Goal: Transaction & Acquisition: Register for event/course

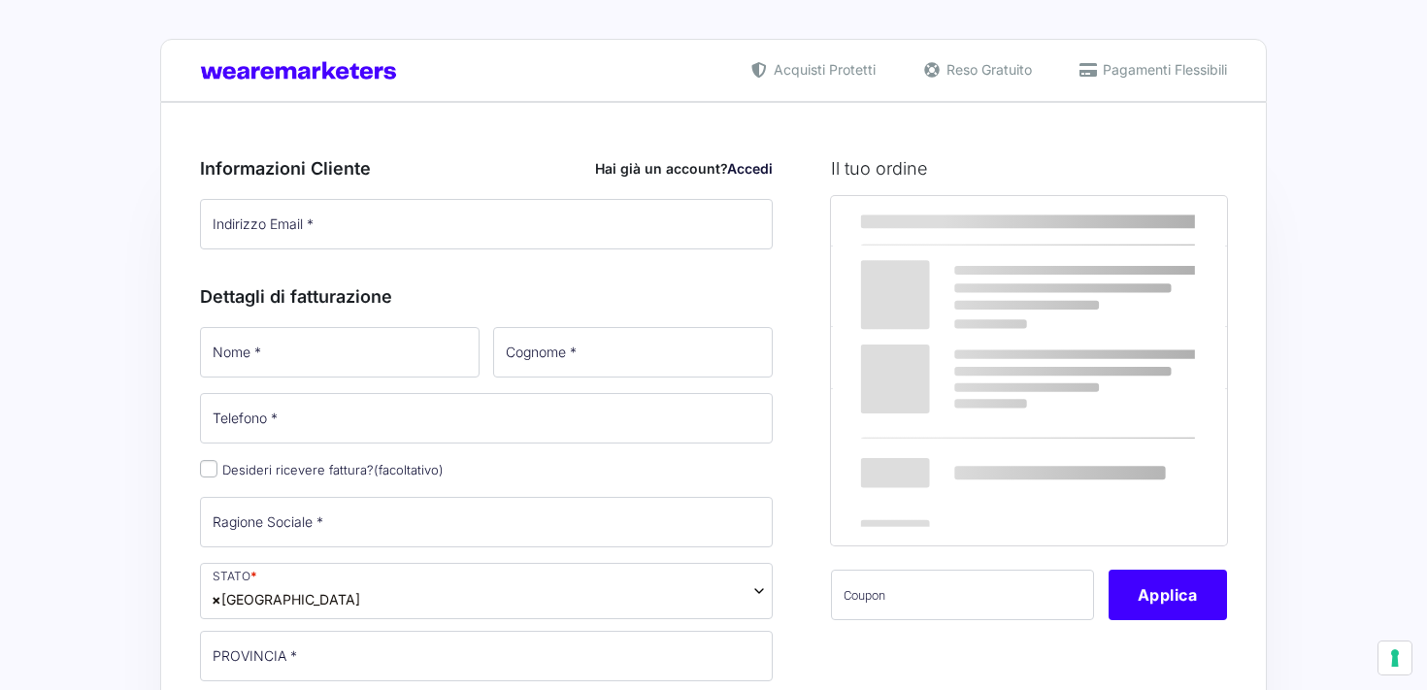
select select
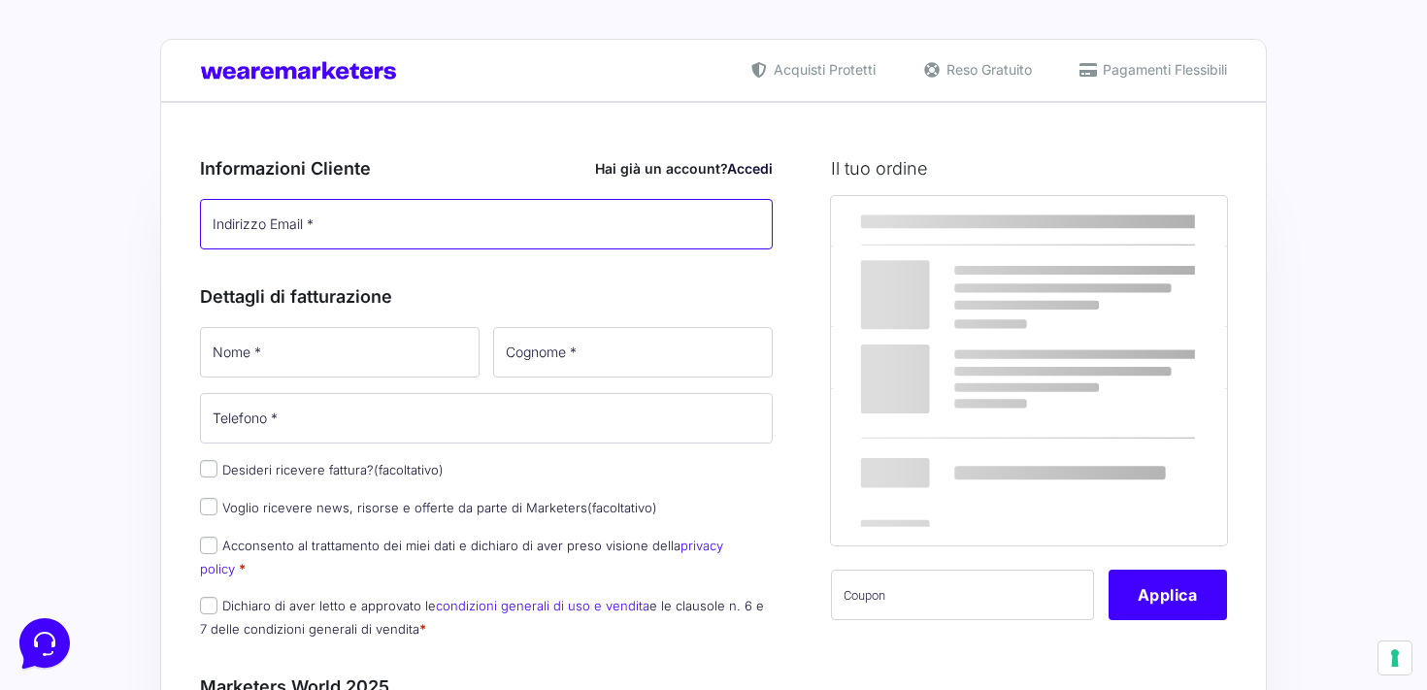
click at [403, 232] on input "Indirizzo Email *" at bounding box center [486, 224] width 573 height 50
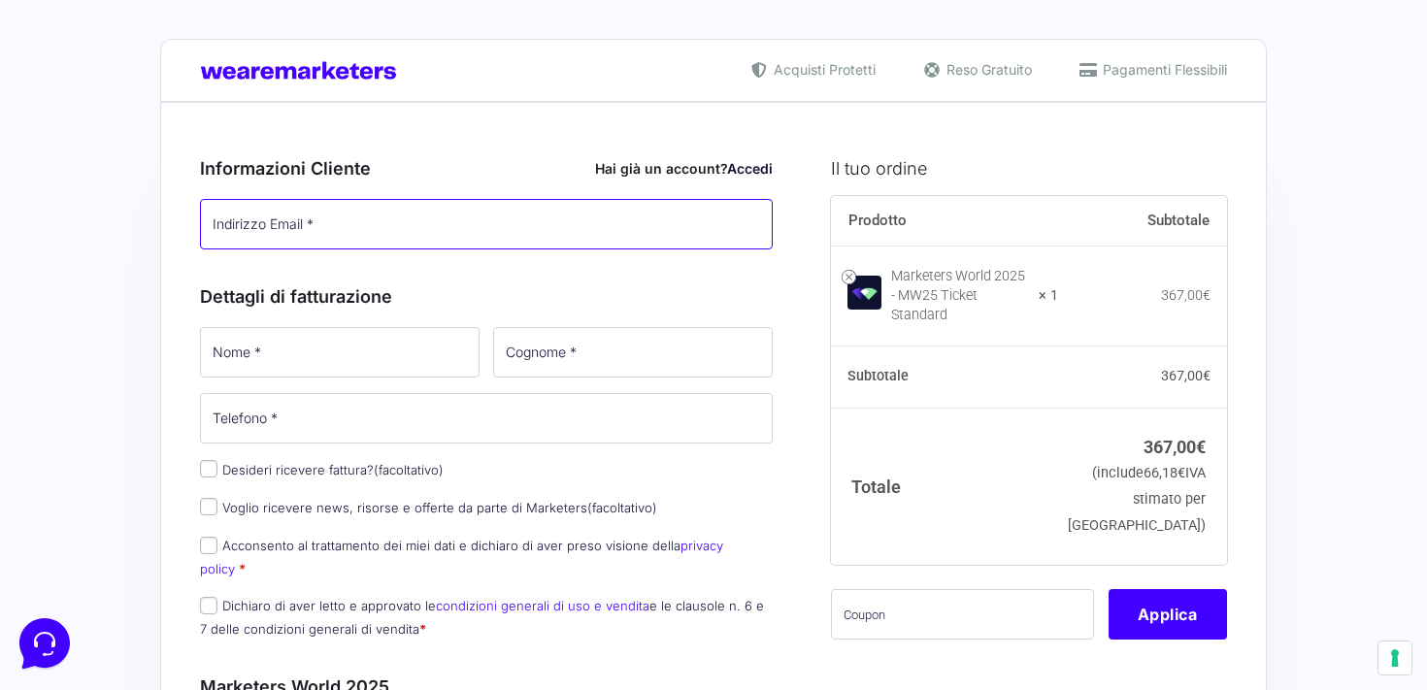
type input "[EMAIL_ADDRESS][DOMAIN_NAME]"
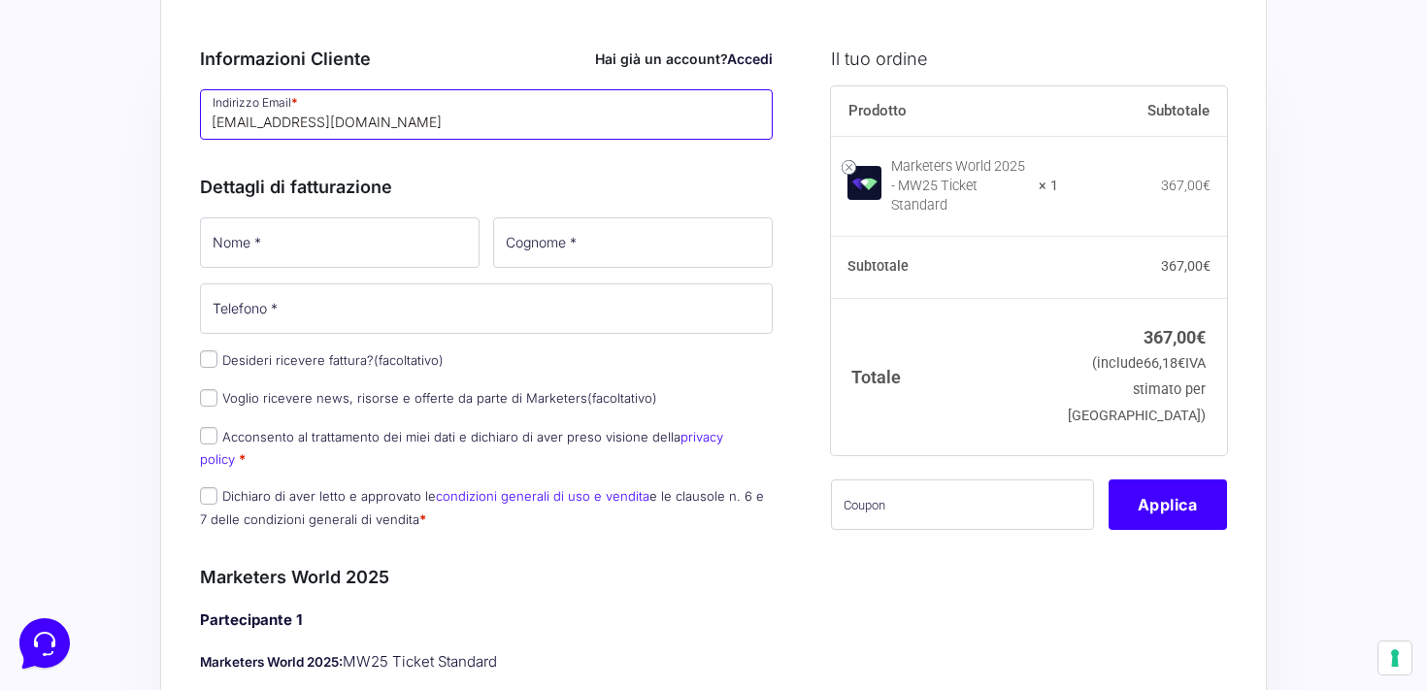
scroll to position [128, 0]
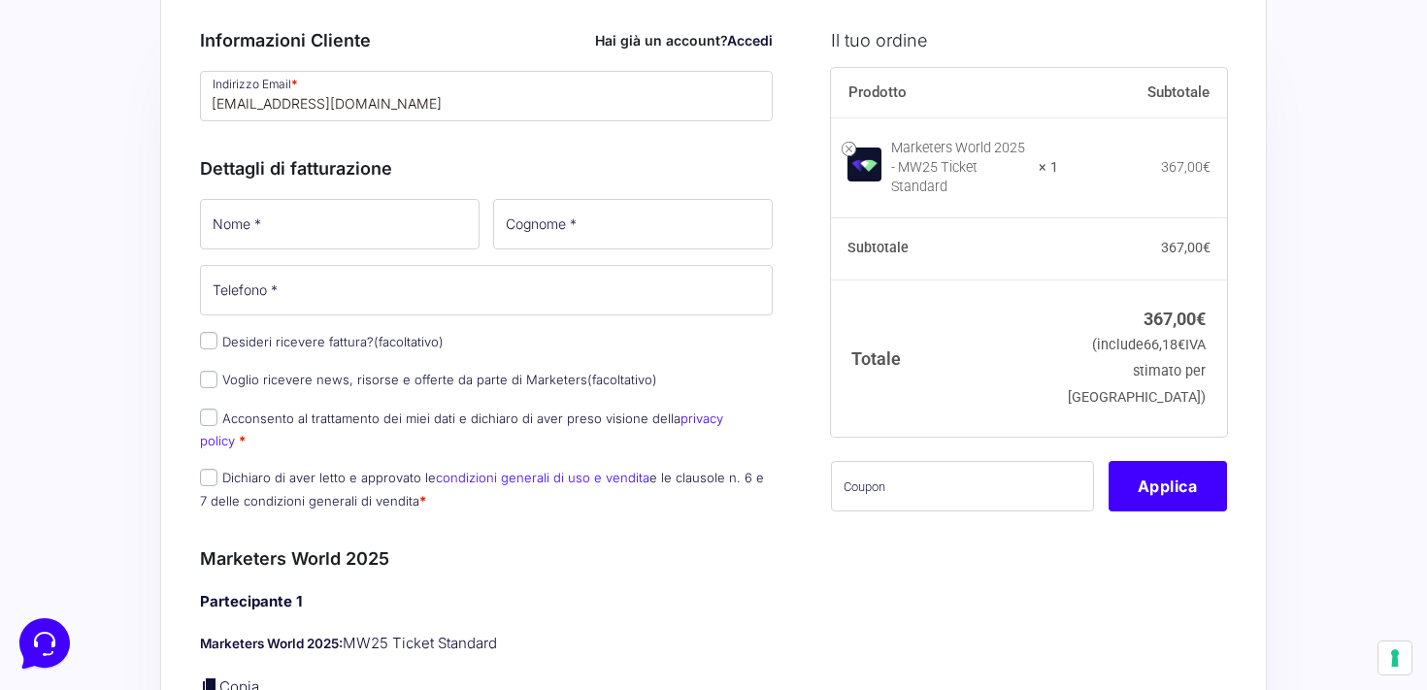
click at [346, 335] on label "Desideri ricevere fattura? (facoltativo)" at bounding box center [322, 342] width 244 height 16
click at [217, 335] on input "Desideri ricevere fattura? (facoltativo)" at bounding box center [208, 340] width 17 height 17
checkbox input "true"
select select "IT"
type input "0000000"
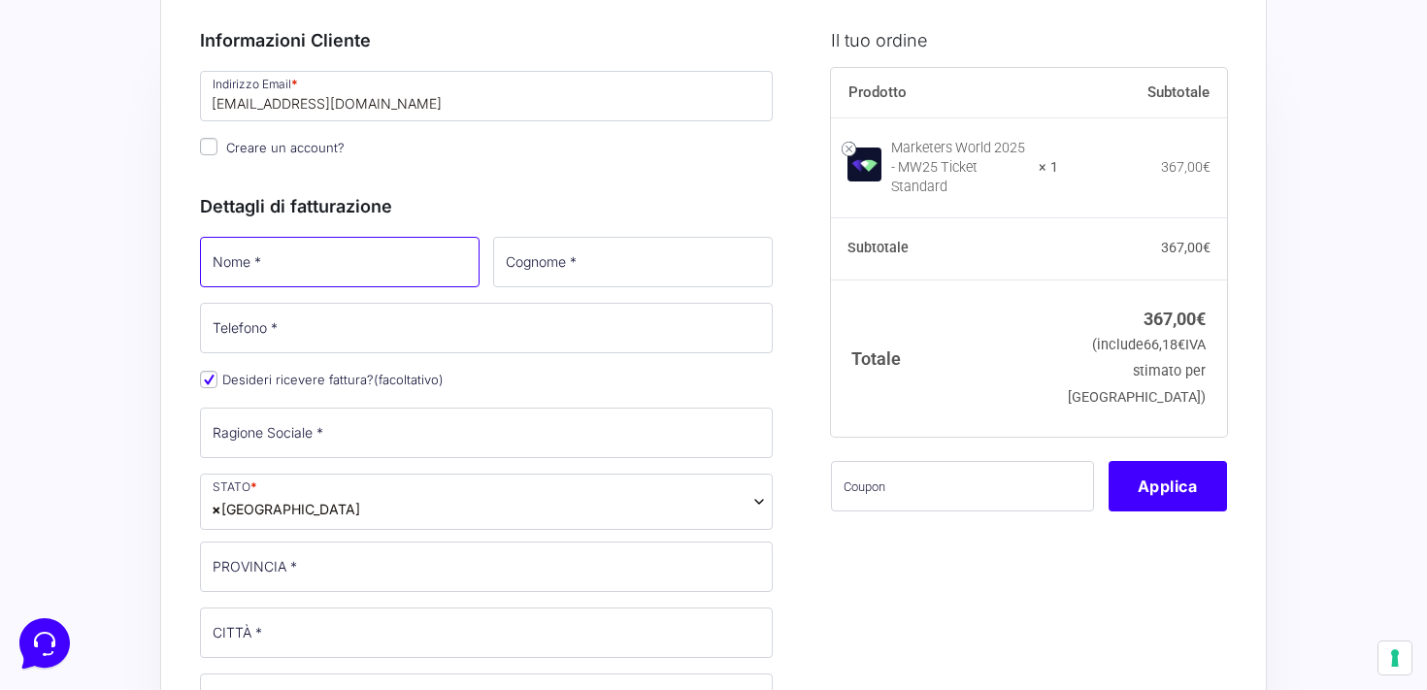
click at [339, 275] on input "Nome *" at bounding box center [340, 262] width 280 height 50
type input "[PERSON_NAME]"
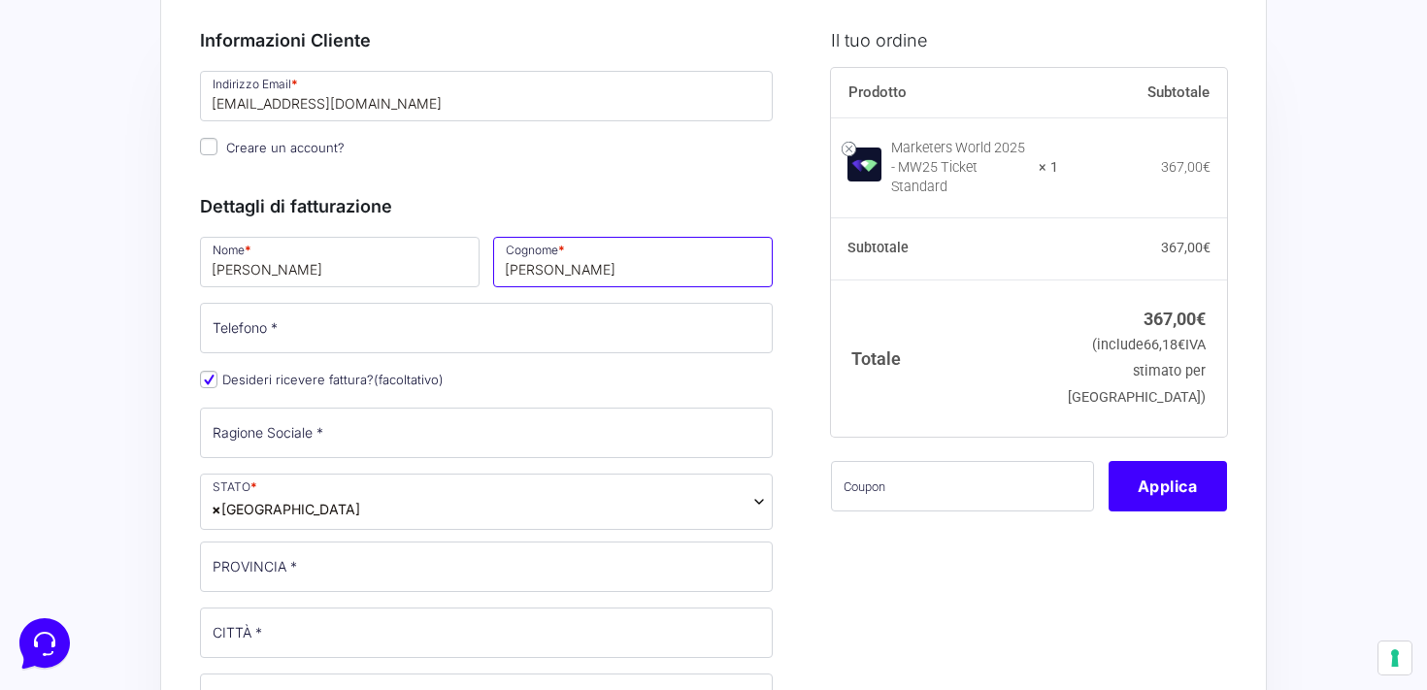
type input "[PERSON_NAME]"
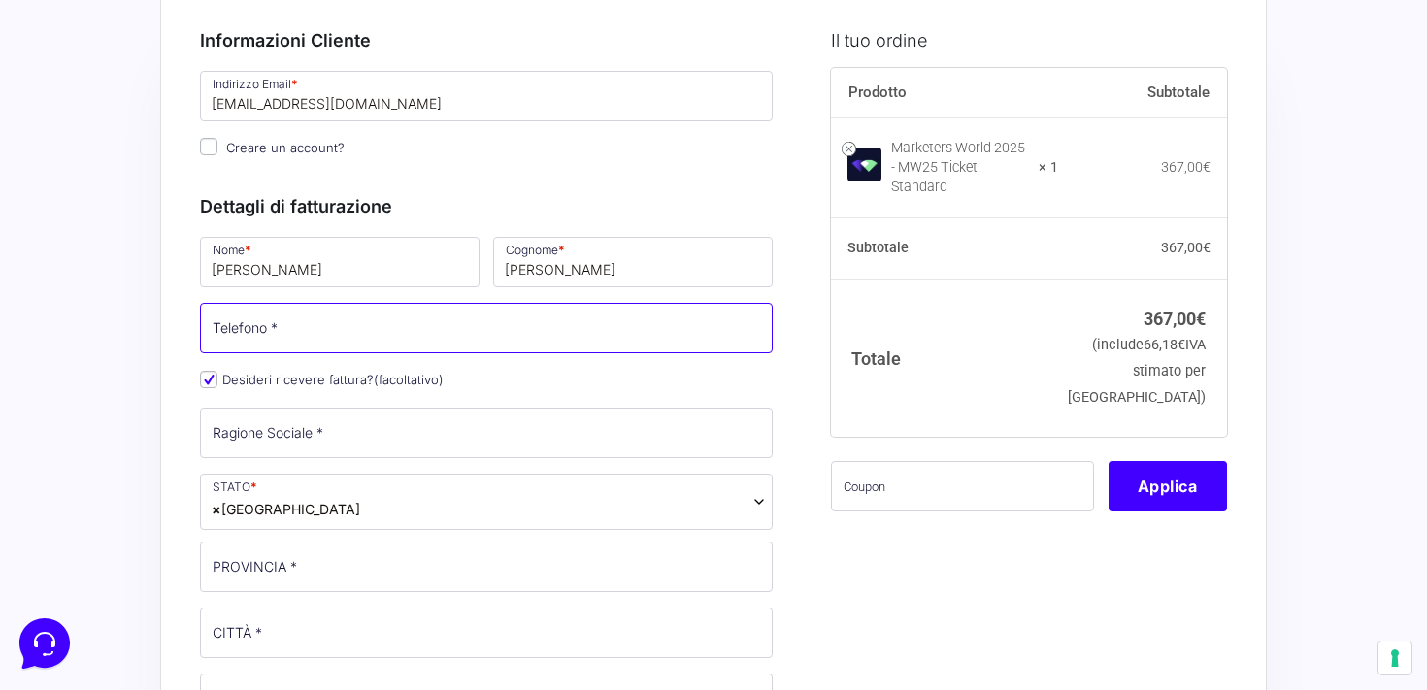
click at [283, 319] on input "Telefono *" at bounding box center [486, 328] width 573 height 50
type input "3339020782"
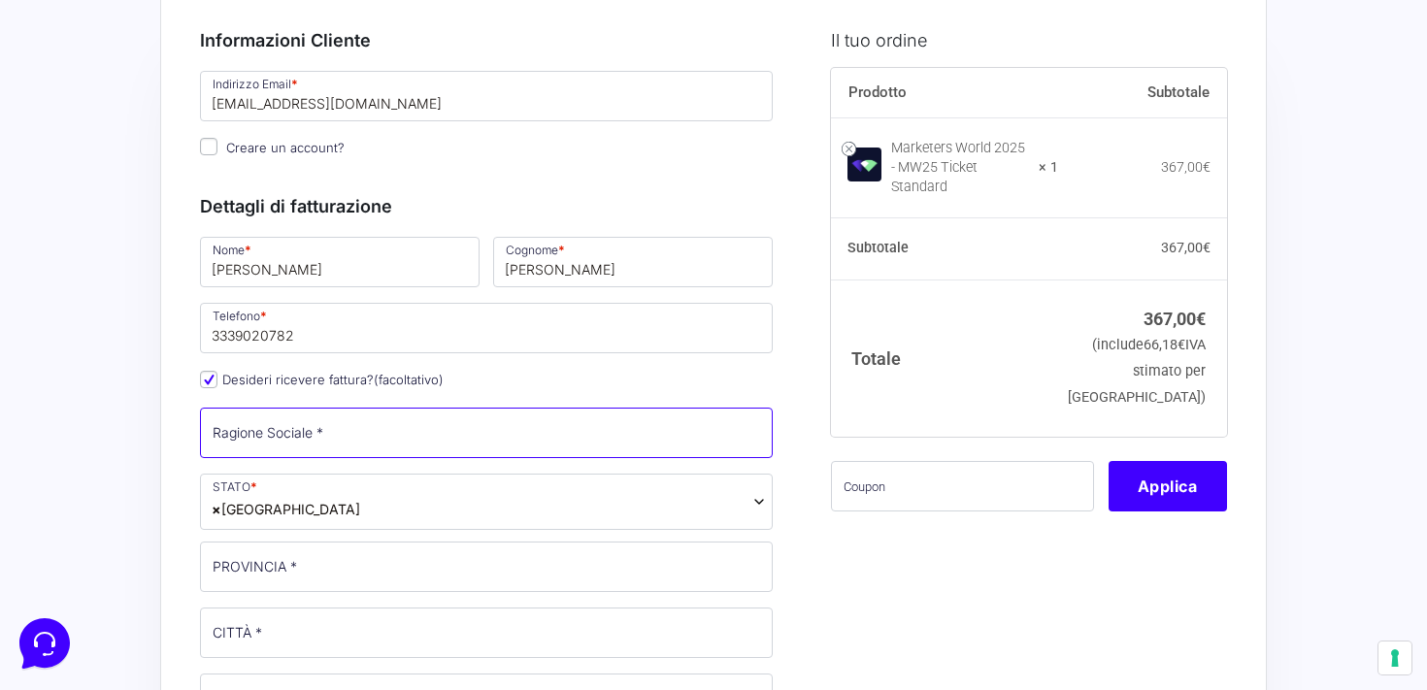
click at [337, 449] on input "Ragione Sociale *" at bounding box center [486, 433] width 573 height 50
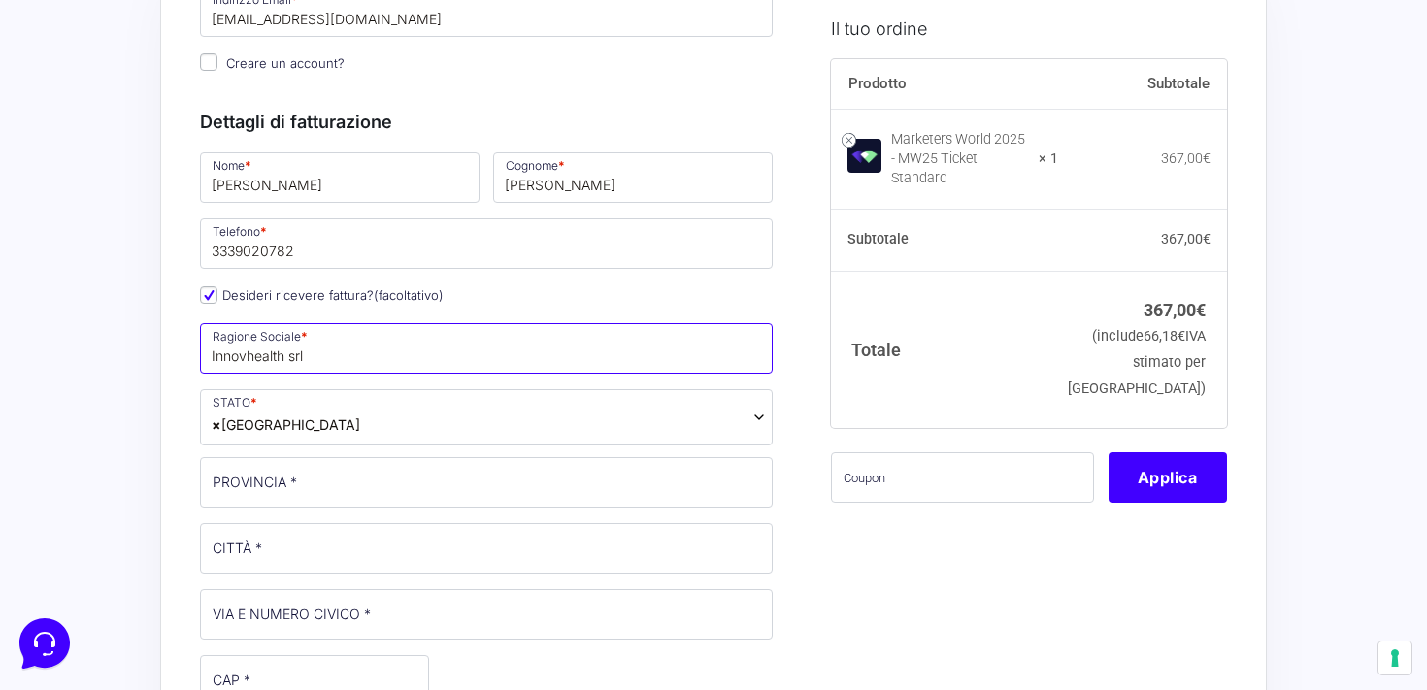
scroll to position [262, 0]
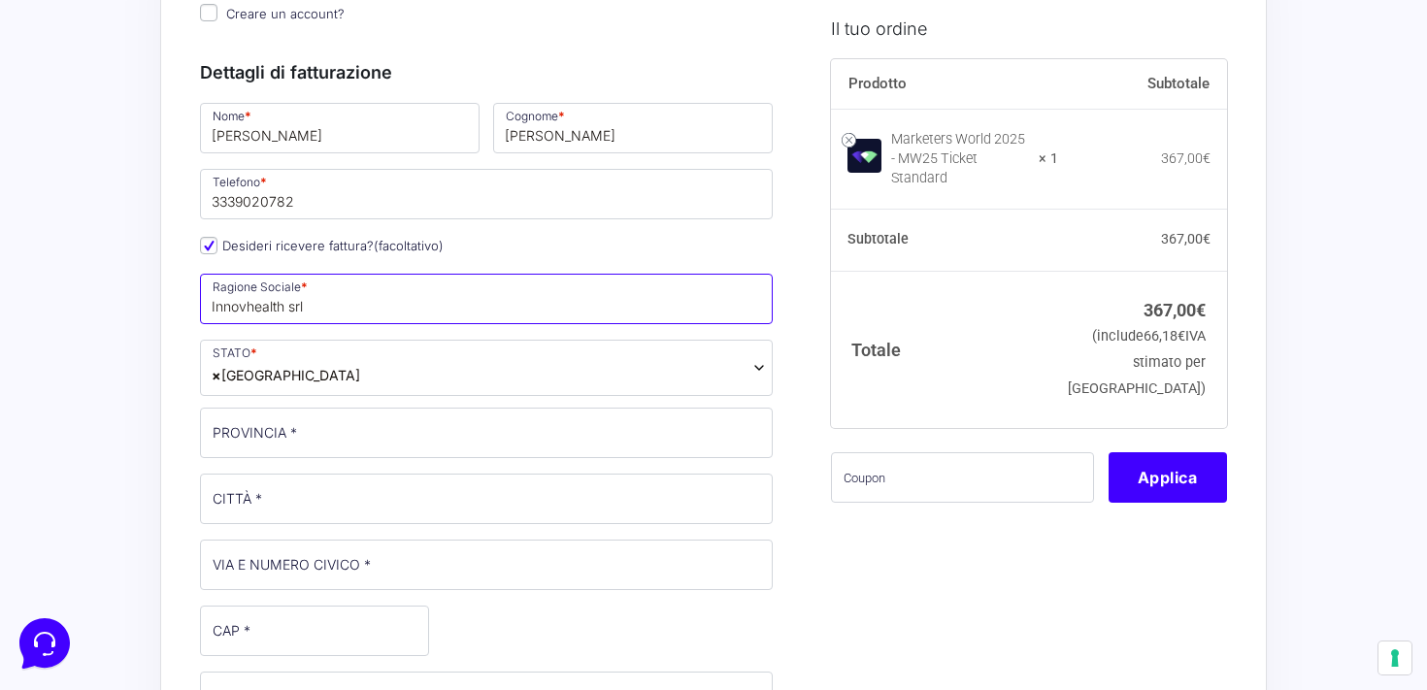
type input "Innovhealth srl"
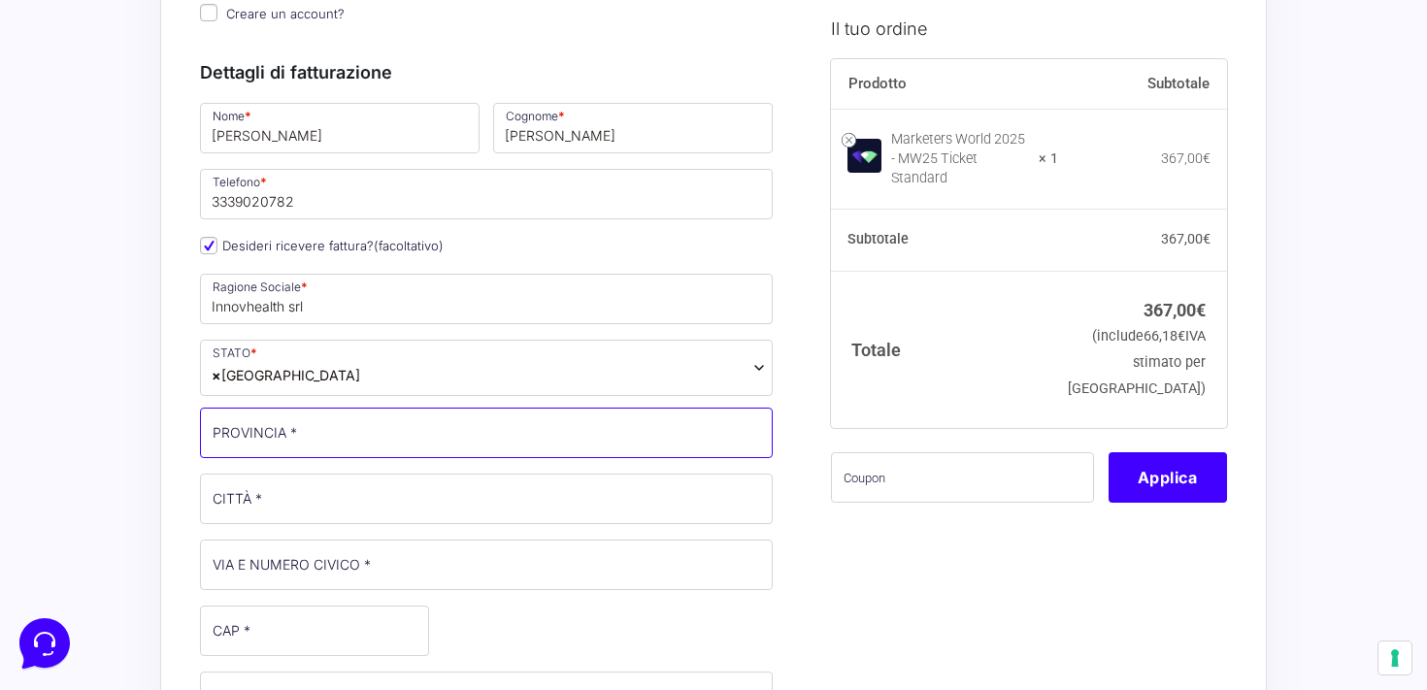
click at [291, 440] on input "PROVINCIA *" at bounding box center [486, 433] width 573 height 50
type input "[GEOGRAPHIC_DATA]"
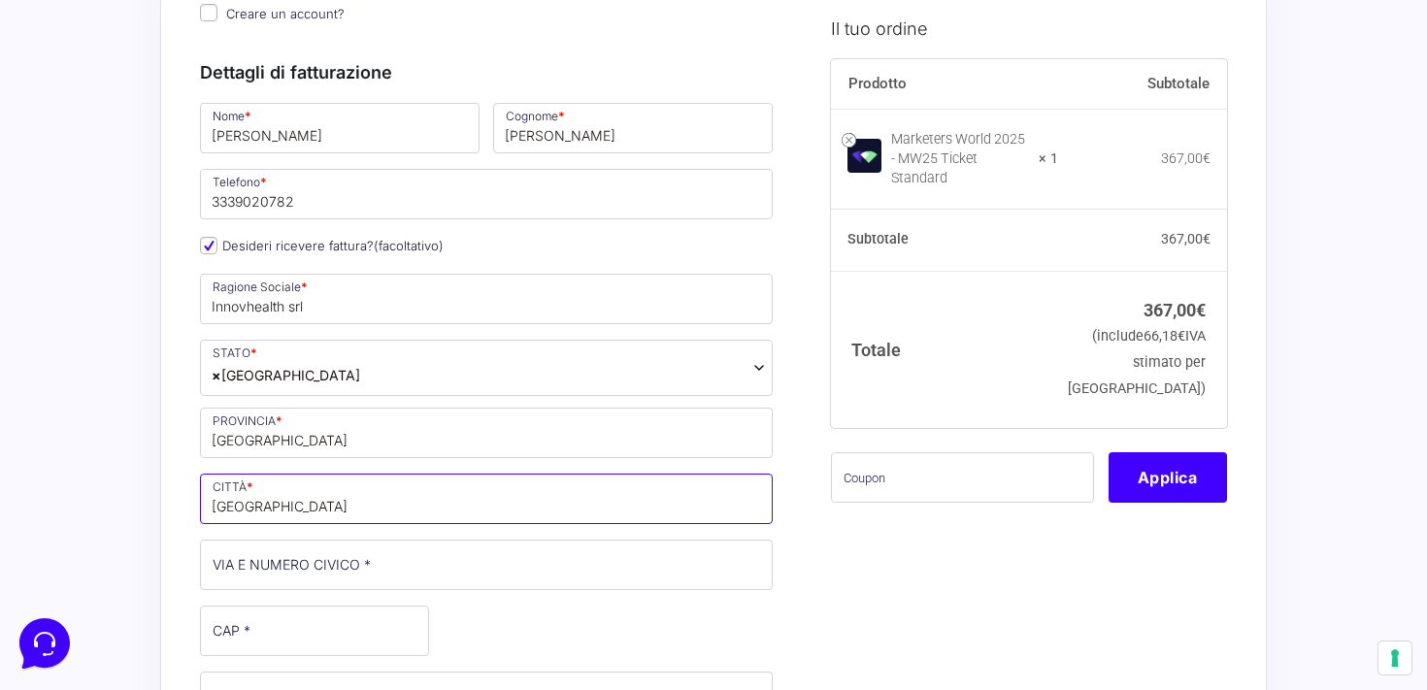
type input "[GEOGRAPHIC_DATA]"
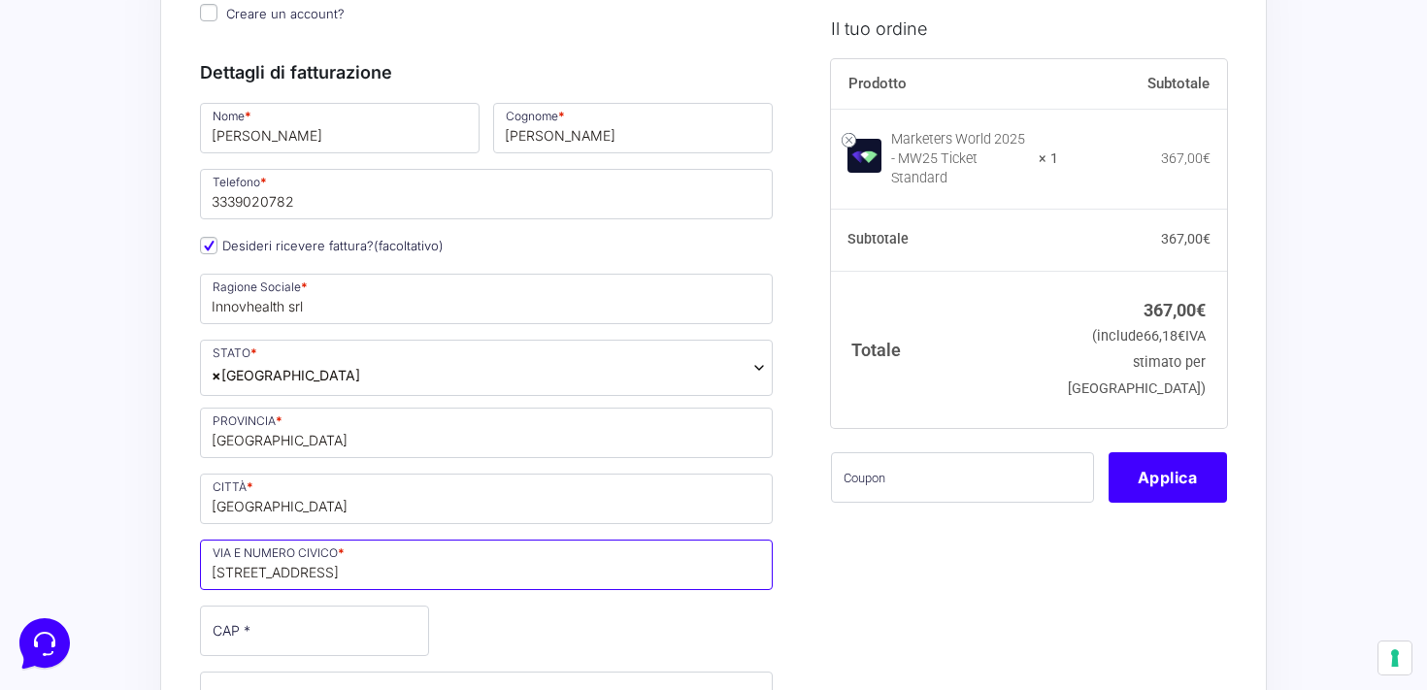
type input "[STREET_ADDRESS]"
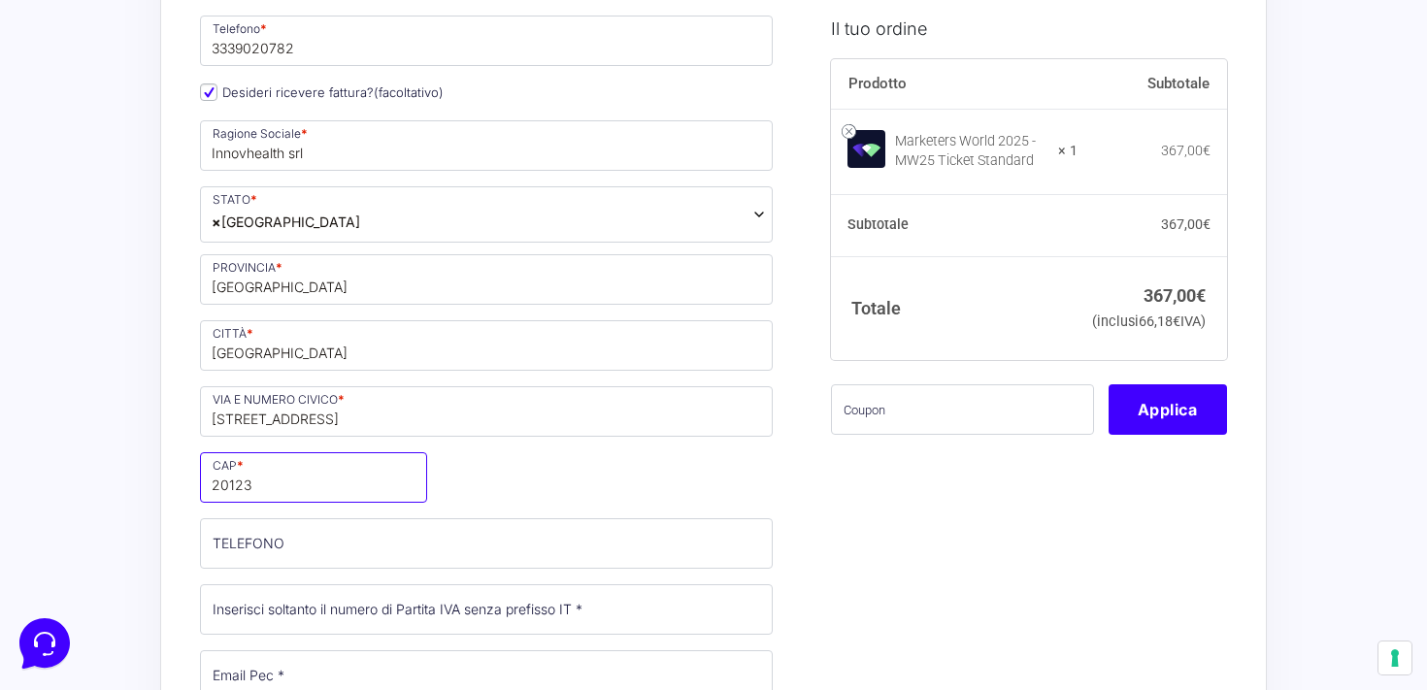
scroll to position [418, 0]
type input "20123"
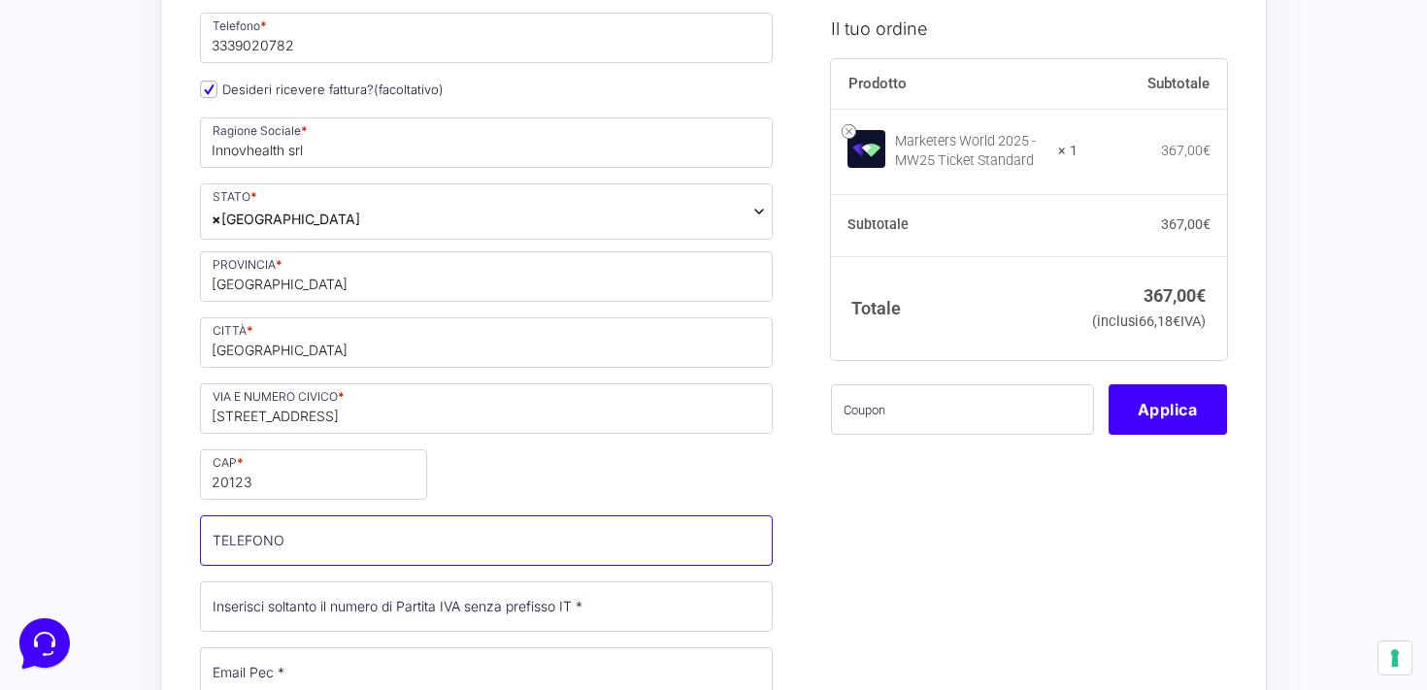
click at [324, 516] on input "TELEFONO (facoltativo)" at bounding box center [486, 540] width 573 height 50
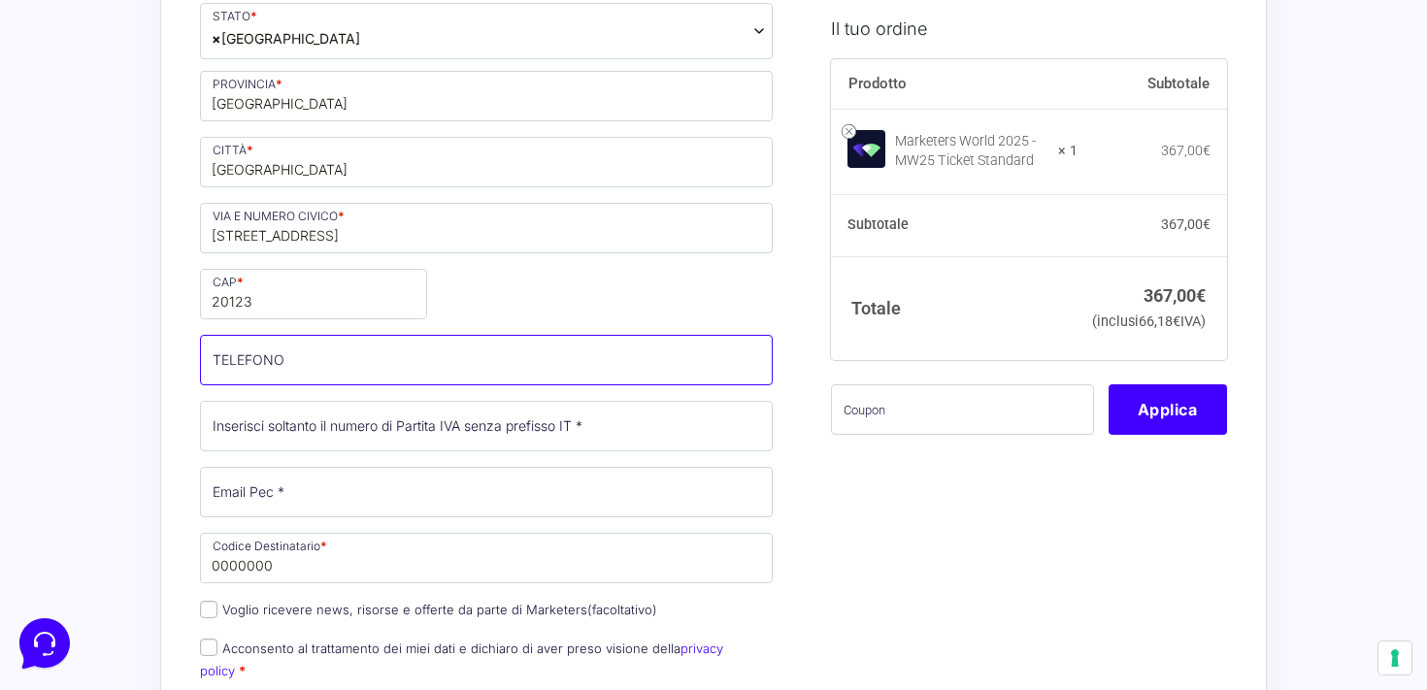
scroll to position [600, 0]
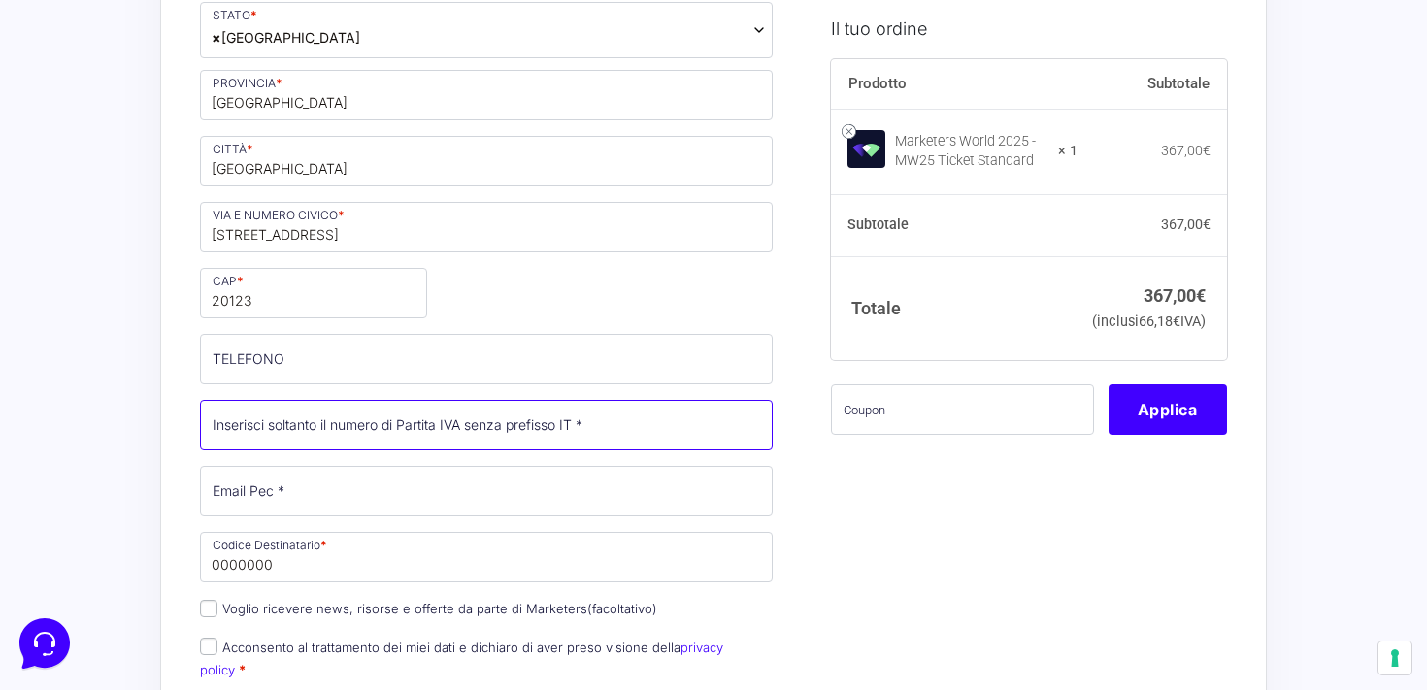
click at [357, 439] on input "Partita Iva *" at bounding box center [486, 425] width 573 height 50
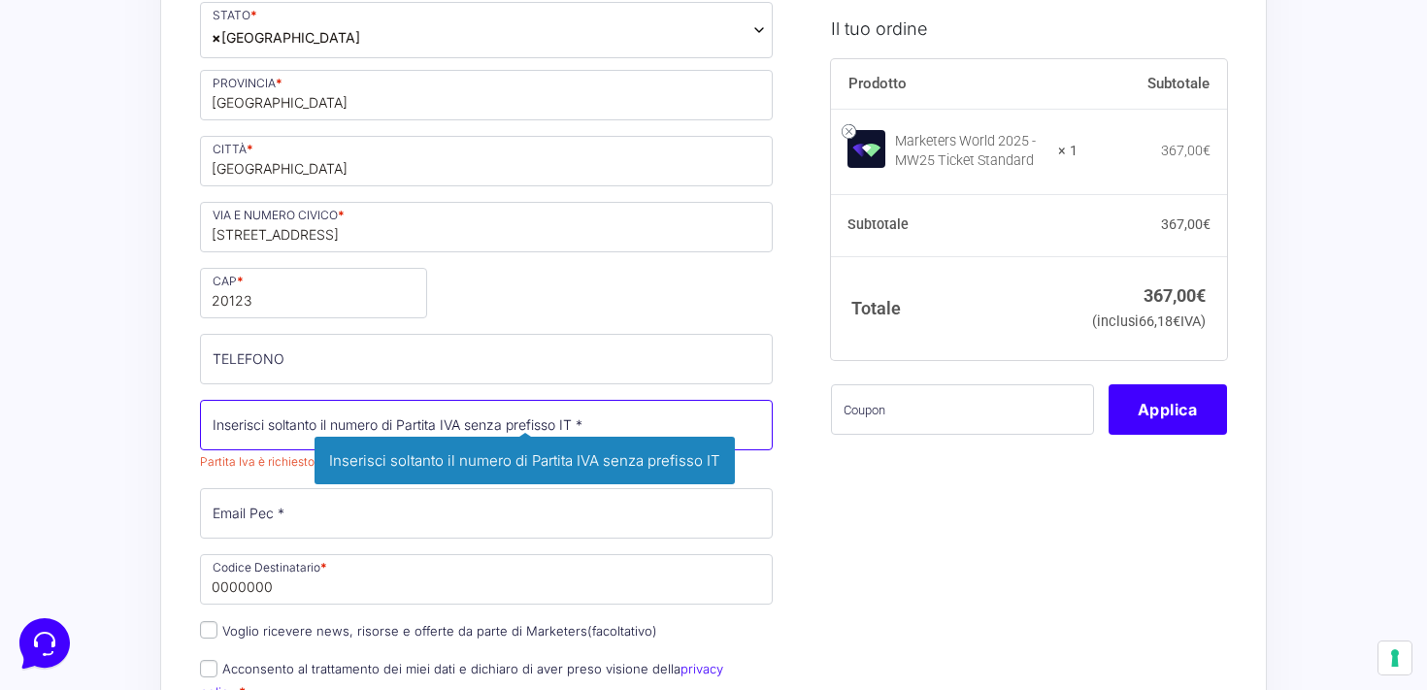
paste input "13273420961"
type input "13273420961"
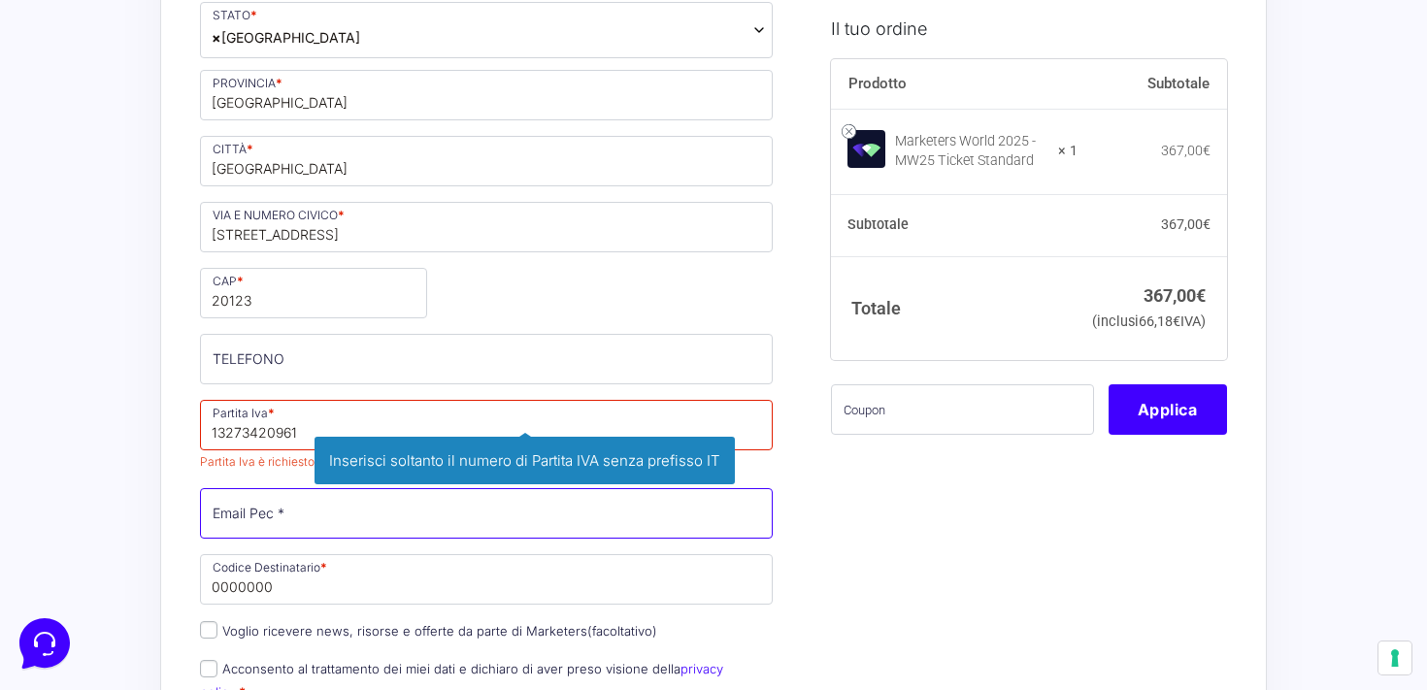
click at [318, 517] on input "Email Pec *" at bounding box center [486, 513] width 573 height 50
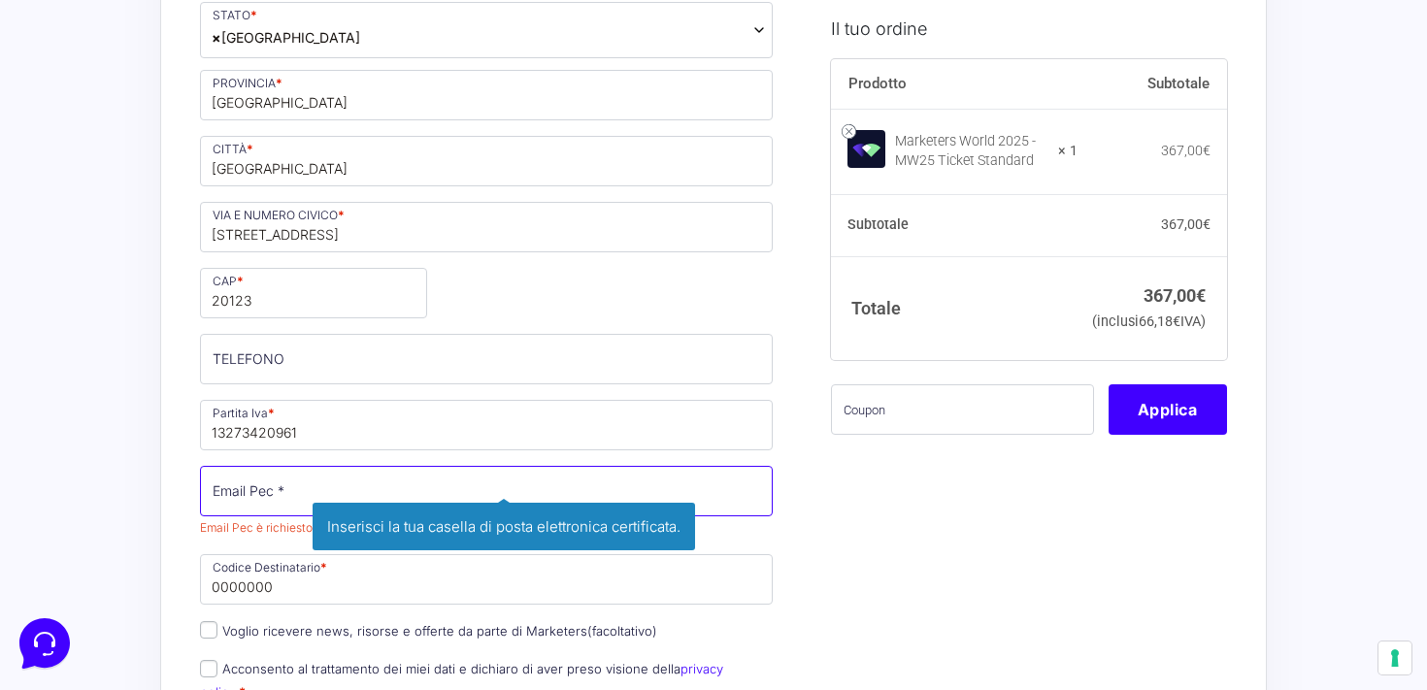
paste input "[EMAIL_ADDRESS][DOMAIN_NAME]"
type input "[EMAIL_ADDRESS][DOMAIN_NAME]"
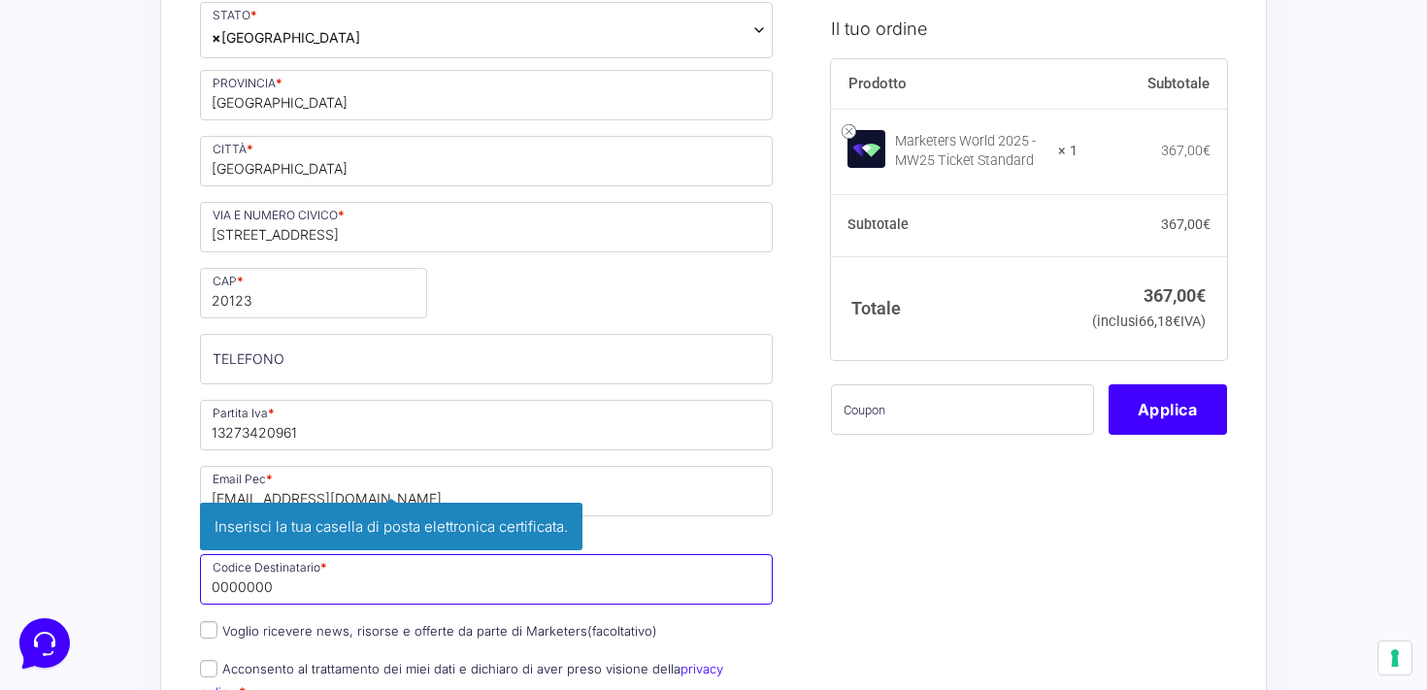
click at [291, 587] on input "0000000" at bounding box center [486, 579] width 573 height 50
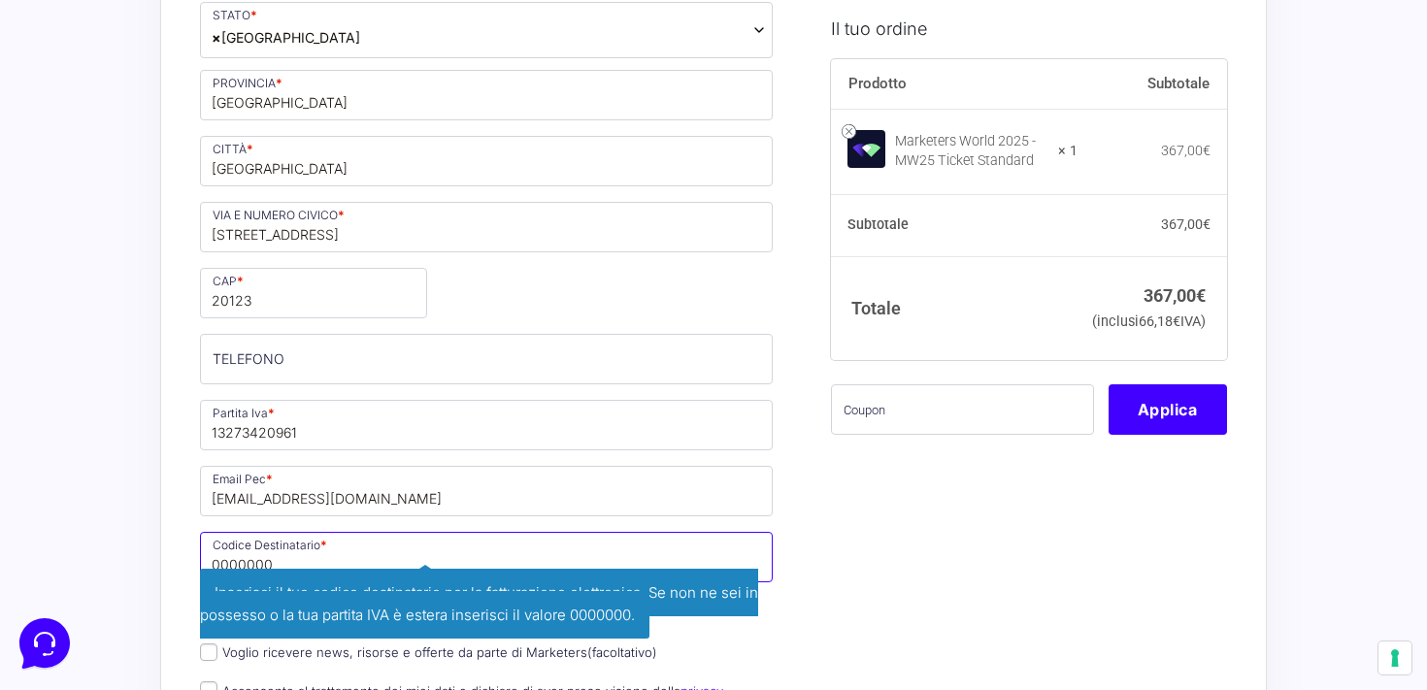
click at [279, 562] on input "0000000" at bounding box center [486, 557] width 573 height 50
type input "0"
paste input "T9K4ZHO"
type input "T9K4ZHO"
click at [401, 459] on div "Nome * [PERSON_NAME] * [PERSON_NAME] Telefono * [PHONE_NUMBER] Desideri ricever…" at bounding box center [486, 280] width 586 height 1036
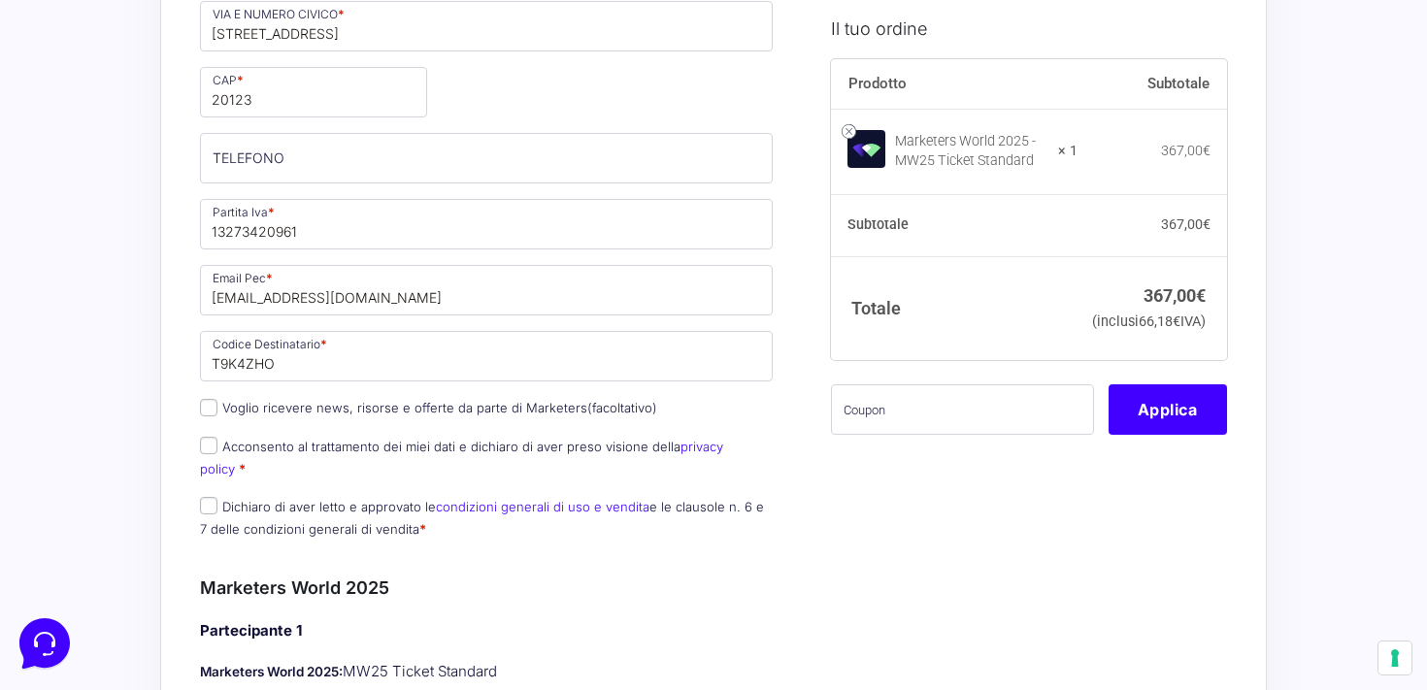
scroll to position [803, 0]
click at [328, 447] on label "Acconsento al trattamento dei miei dati e dichiaro di aver preso visione della …" at bounding box center [461, 456] width 523 height 38
click at [217, 447] on input "Acconsento al trattamento dei miei dati e dichiaro di aver preso visione della …" at bounding box center [208, 443] width 17 height 17
checkbox input "true"
click at [325, 494] on p "Dichiaro di aver letto e approvato le condizioni generali di uso e vendita e le…" at bounding box center [486, 516] width 586 height 50
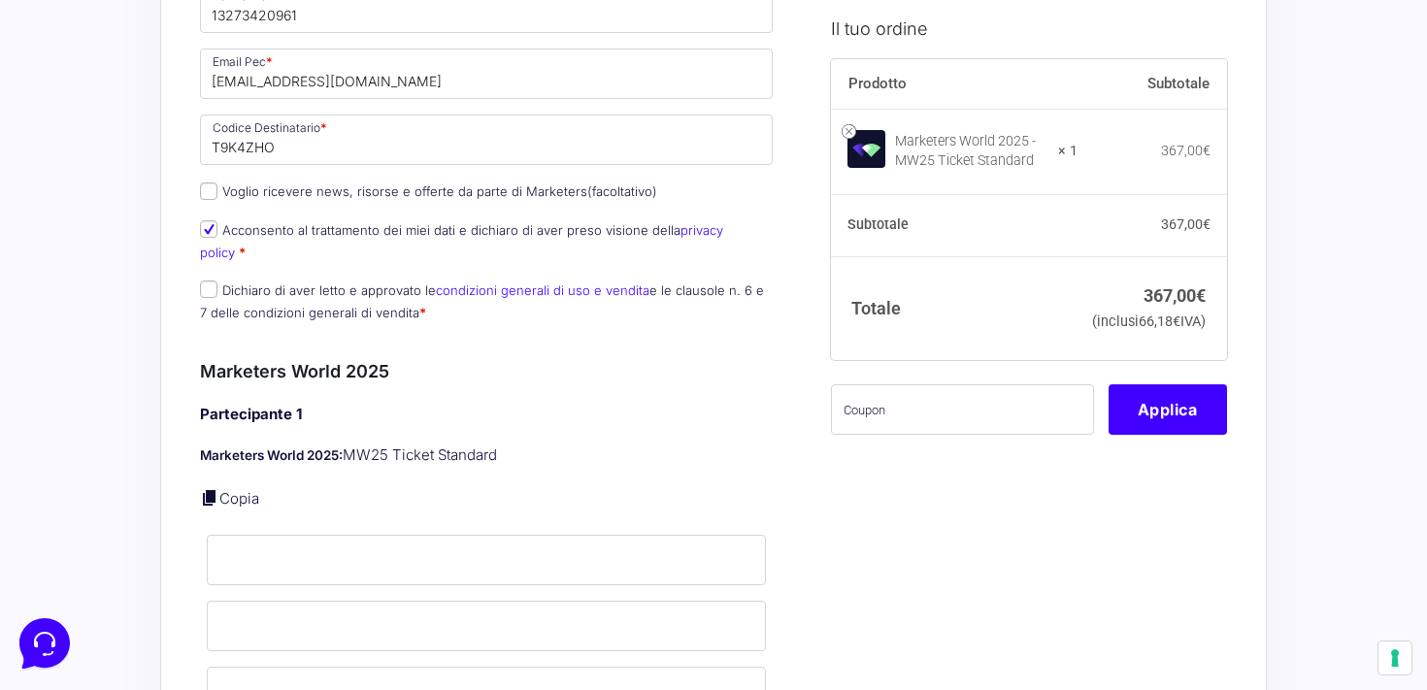
scroll to position [1022, 0]
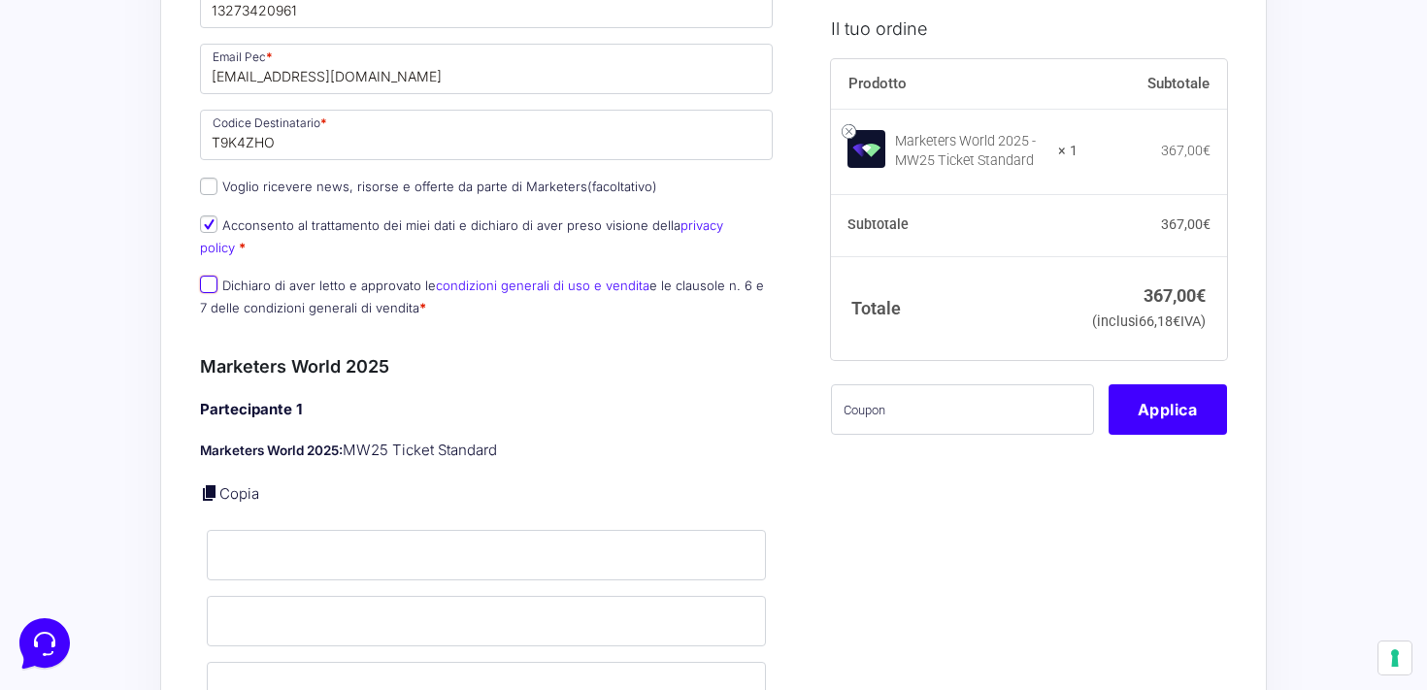
click at [214, 276] on input "Dichiaro di aver letto e approvato le condizioni generali di uso e vendita e le…" at bounding box center [208, 284] width 17 height 17
checkbox input "true"
click at [235, 484] on link "Copia" at bounding box center [239, 493] width 40 height 18
type input "[PERSON_NAME]"
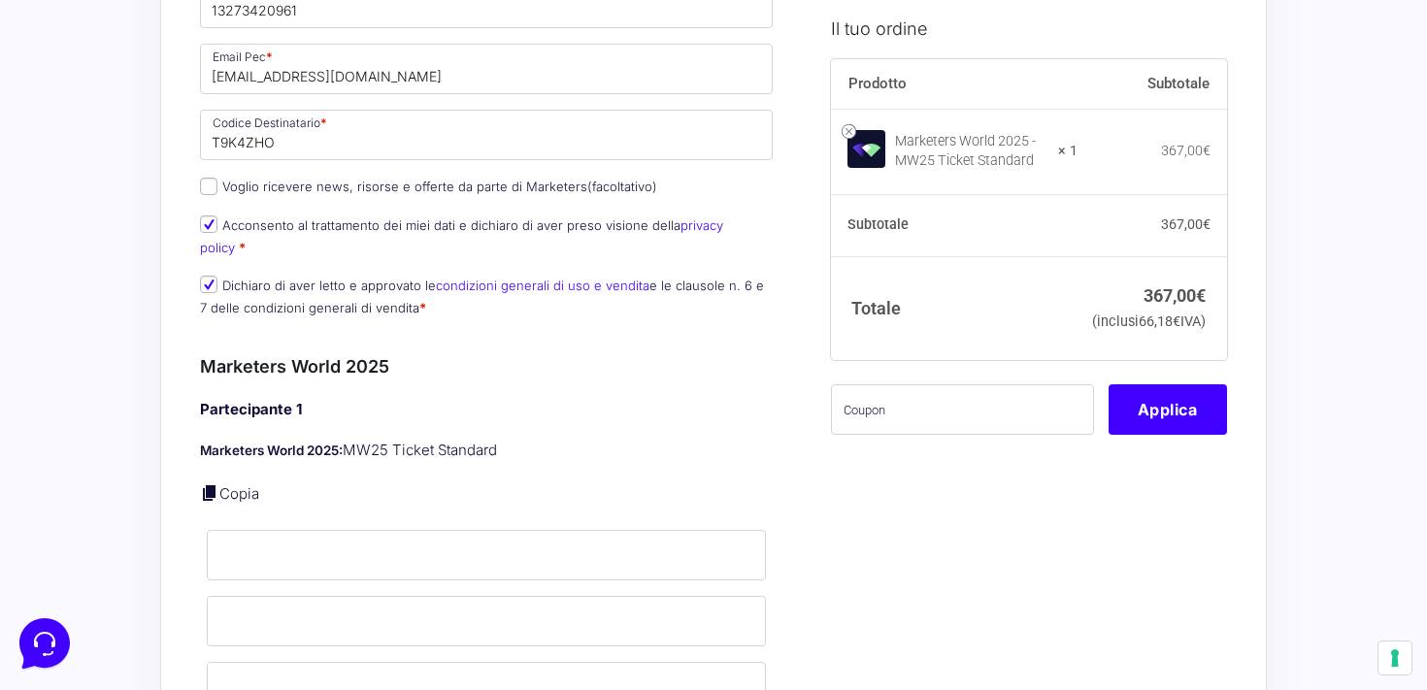
type input "[EMAIL_ADDRESS][DOMAIN_NAME]"
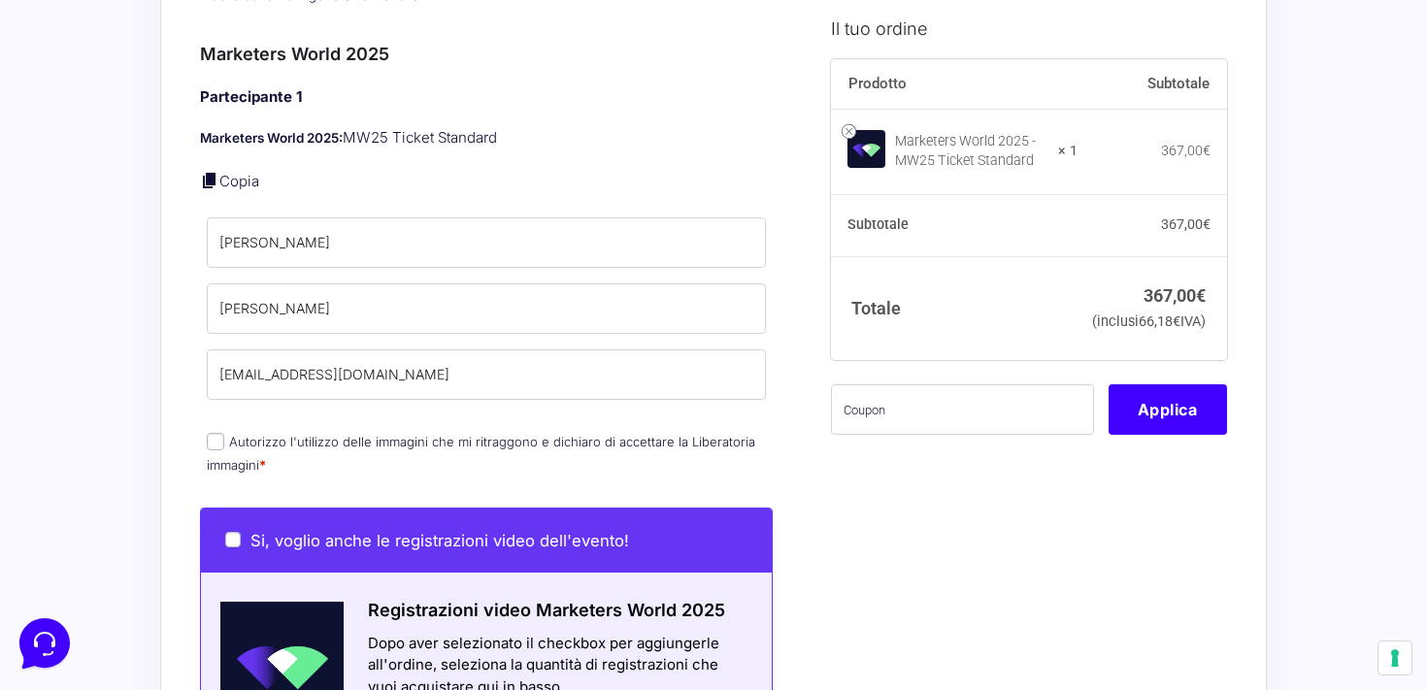
scroll to position [1338, 0]
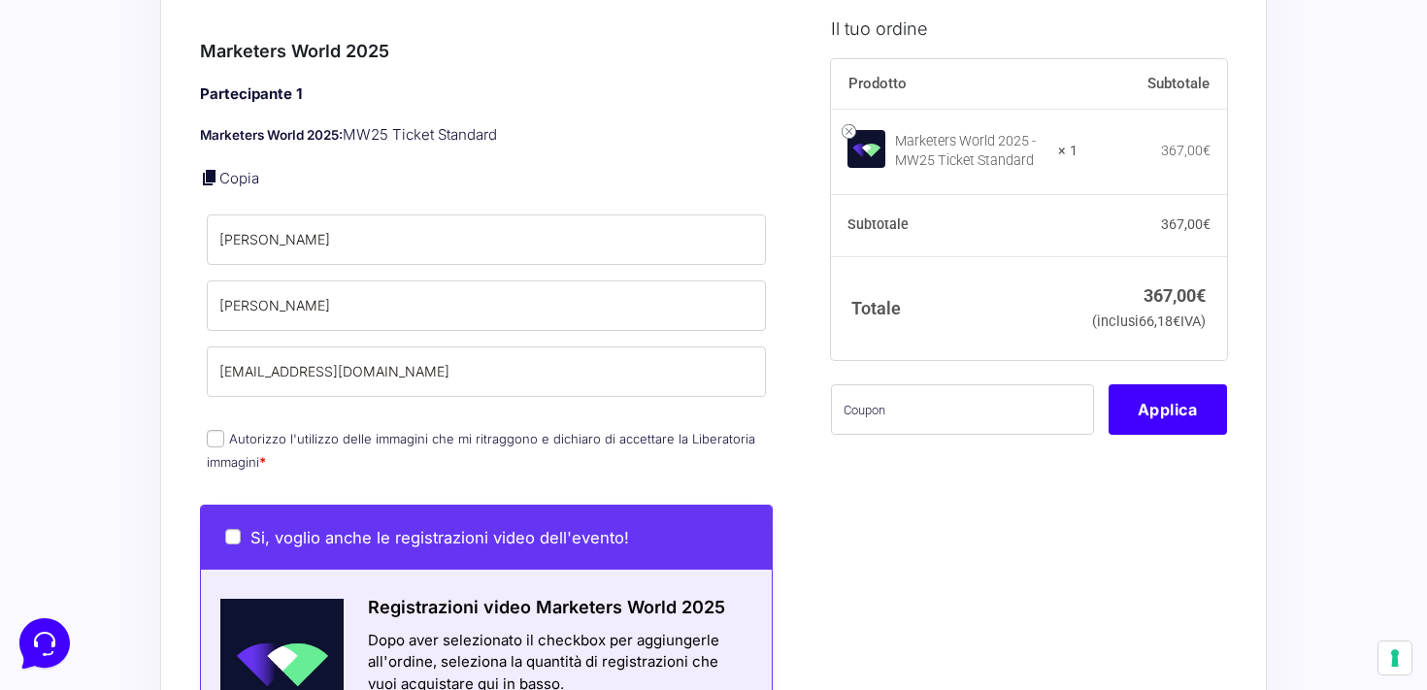
click at [214, 430] on input "Autorizzo l'utilizzo delle immagini che mi ritraggono e [PERSON_NAME] di accett…" at bounding box center [215, 438] width 17 height 17
checkbox input "true"
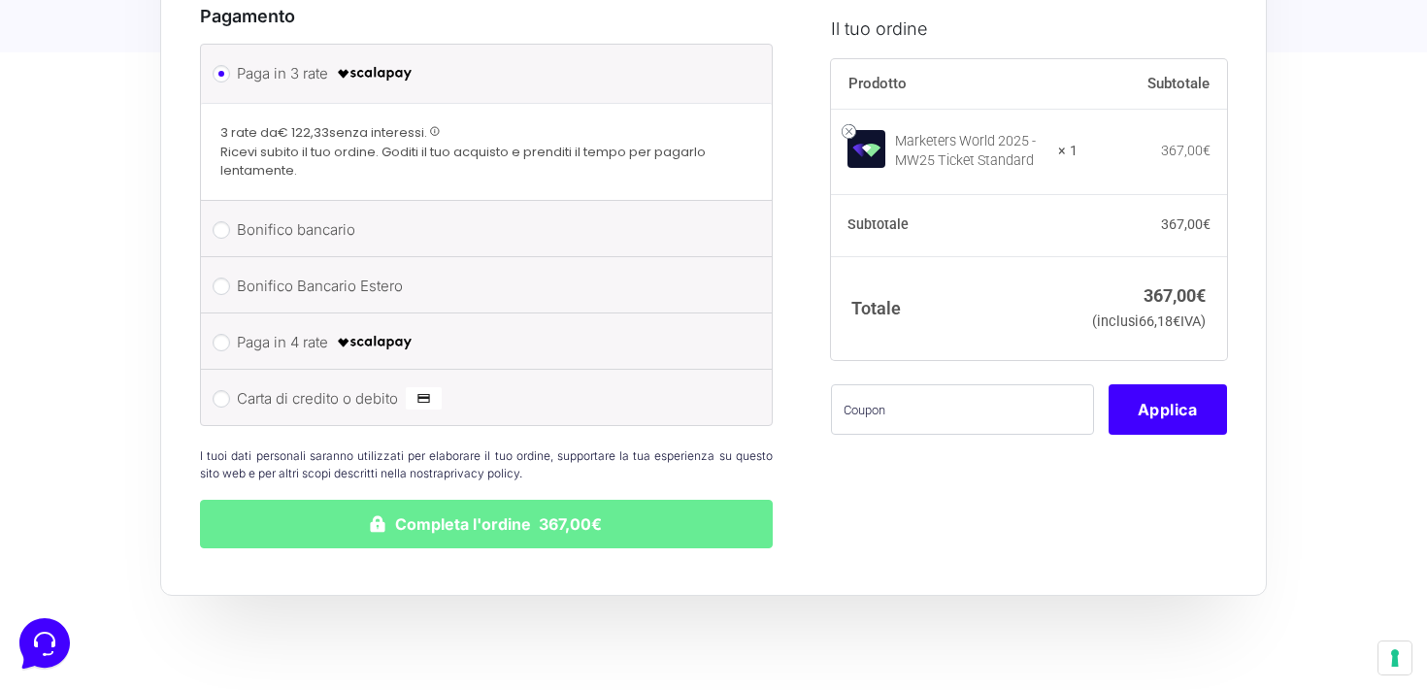
scroll to position [2526, 0]
click at [284, 383] on label "Carta di credito o debito" at bounding box center [483, 397] width 492 height 29
click at [230, 389] on input "Carta di credito o debito" at bounding box center [221, 397] width 17 height 17
radio input "true"
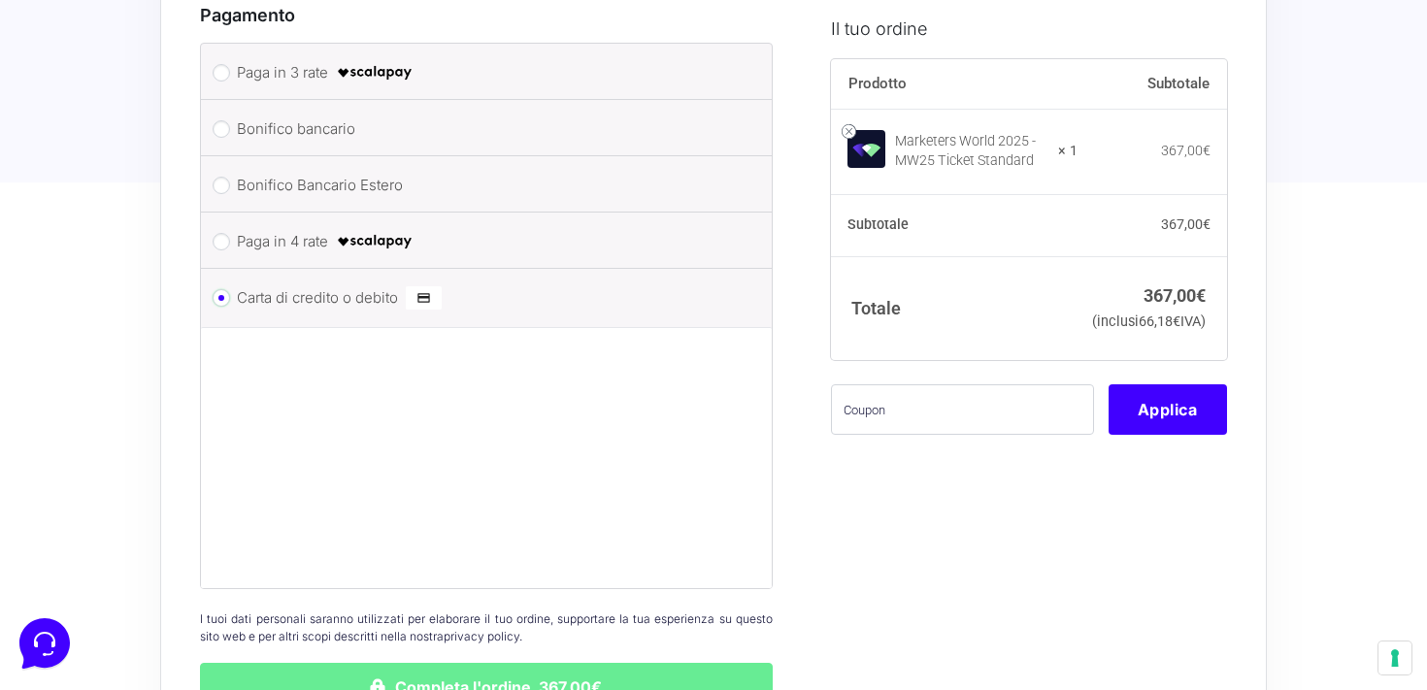
scroll to position [2490, 0]
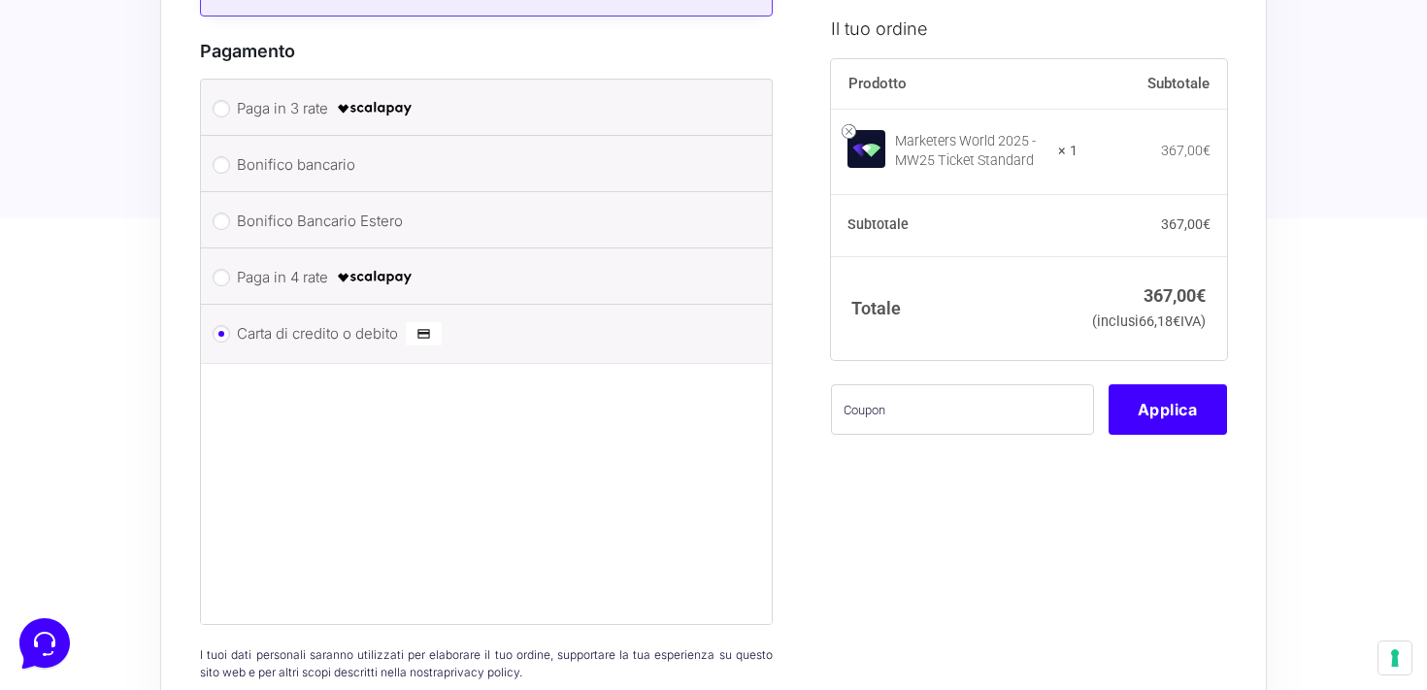
click at [293, 150] on label "Bonifico bancario" at bounding box center [483, 164] width 492 height 29
click at [230, 156] on input "Bonifico bancario" at bounding box center [221, 164] width 17 height 17
radio input "true"
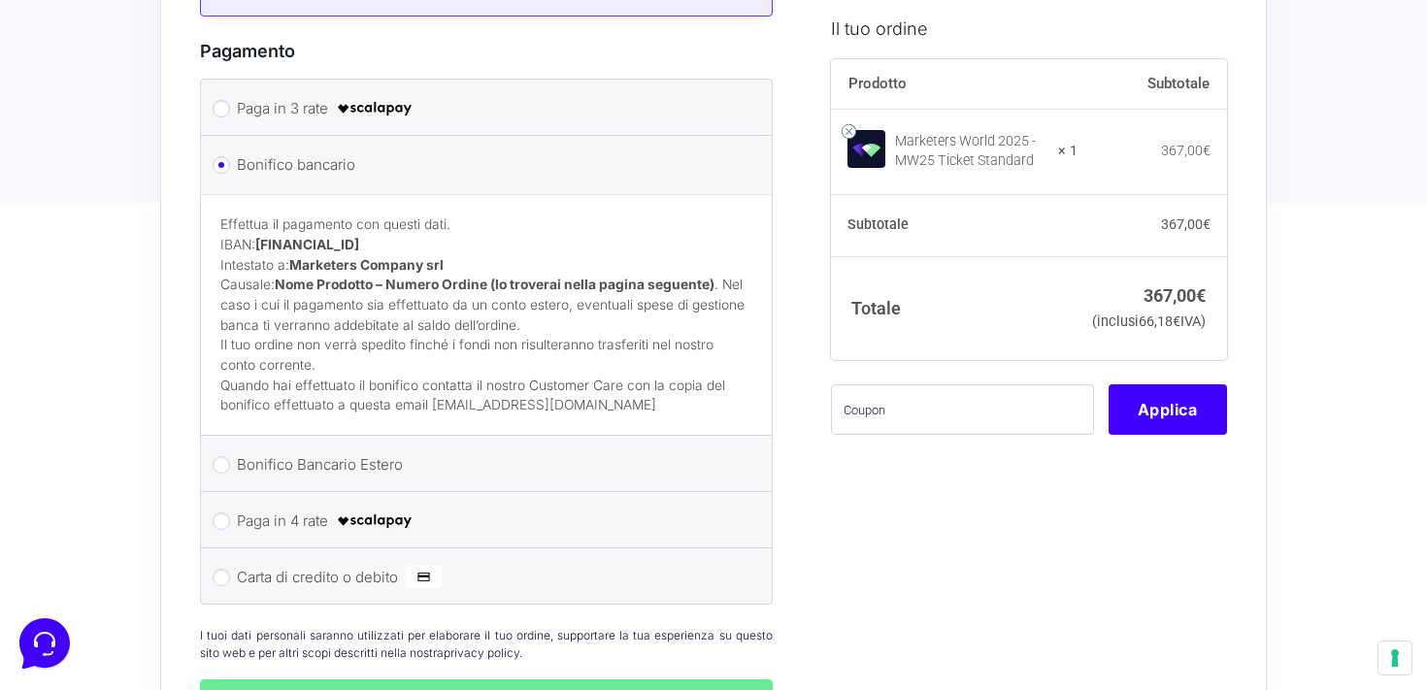
click at [277, 509] on label "Paga in 4 rate" at bounding box center [483, 521] width 492 height 29
click at [230, 513] on input "Paga in 4 rate" at bounding box center [221, 521] width 17 height 17
radio input "true"
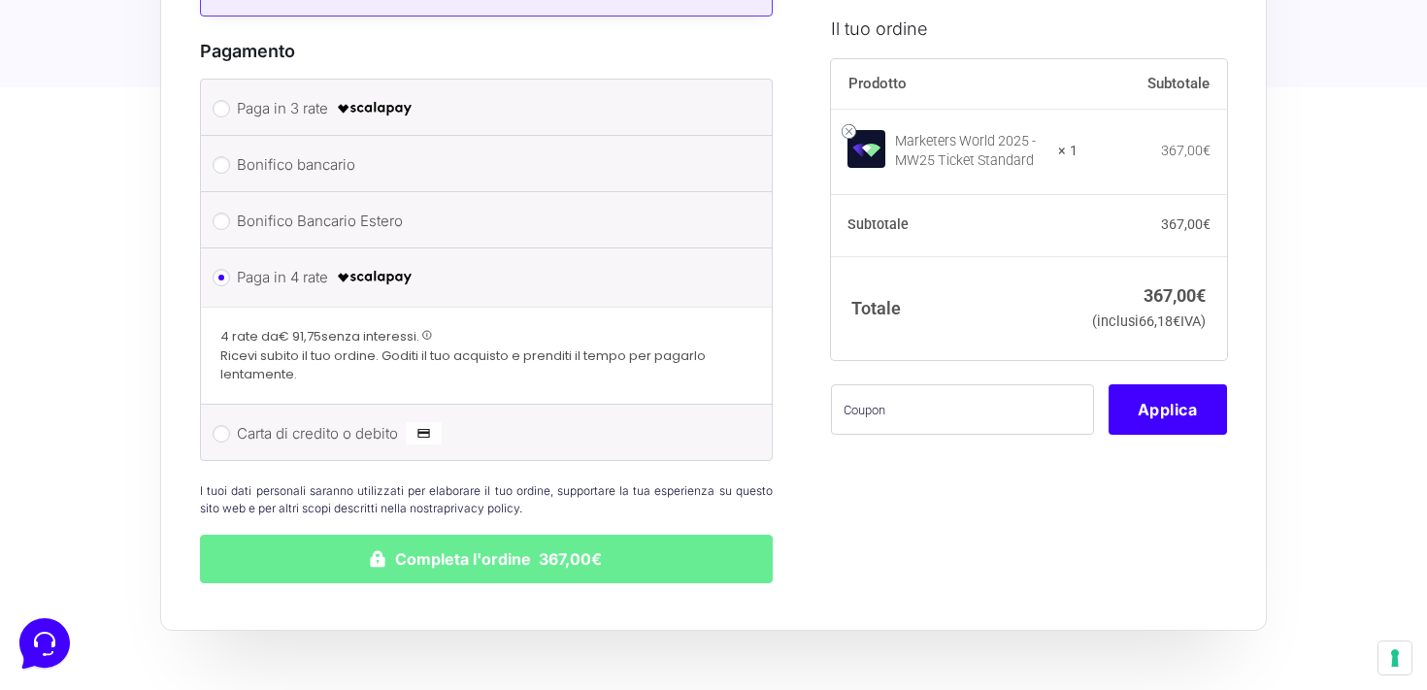
click at [309, 94] on label "Paga in 3 rate" at bounding box center [483, 108] width 492 height 29
click at [230, 100] on input "Paga in 3 rate" at bounding box center [221, 108] width 17 height 17
radio input "true"
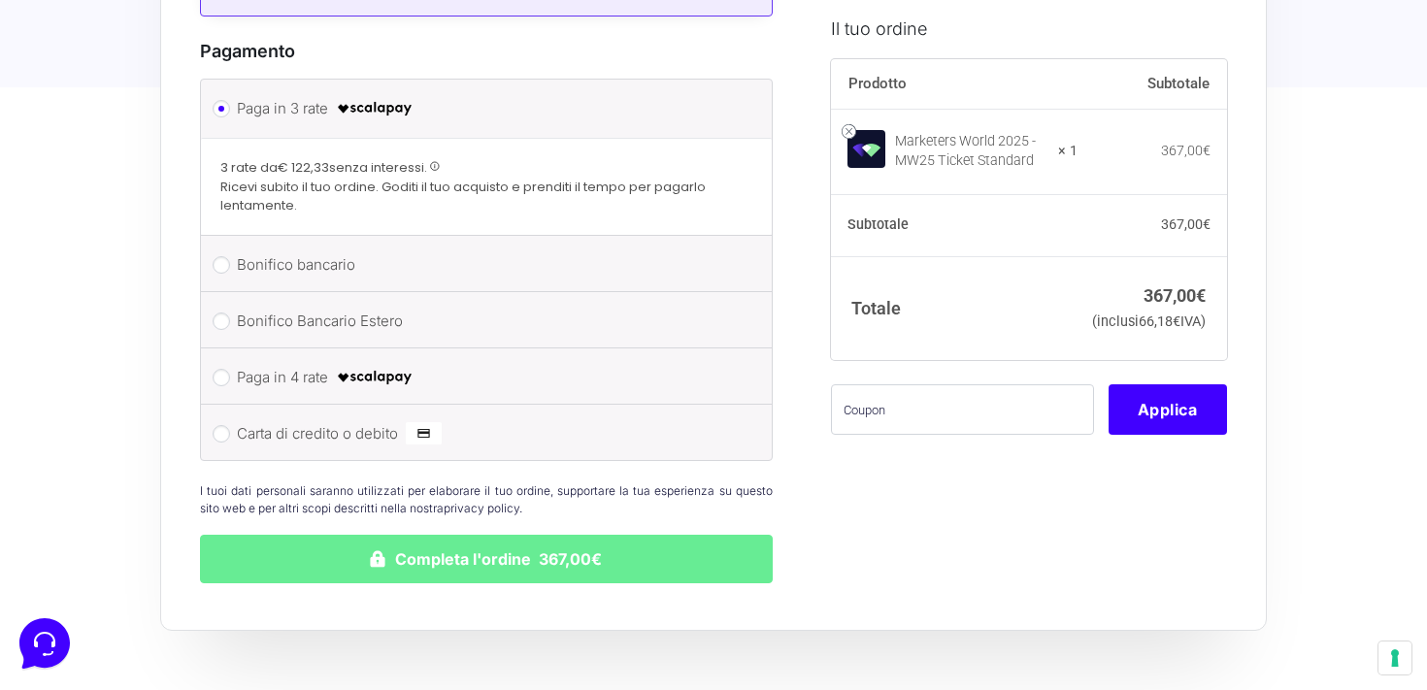
click at [263, 363] on label "Paga in 4 rate" at bounding box center [483, 377] width 492 height 29
click at [230, 369] on input "Paga in 4 rate" at bounding box center [221, 377] width 17 height 17
radio input "true"
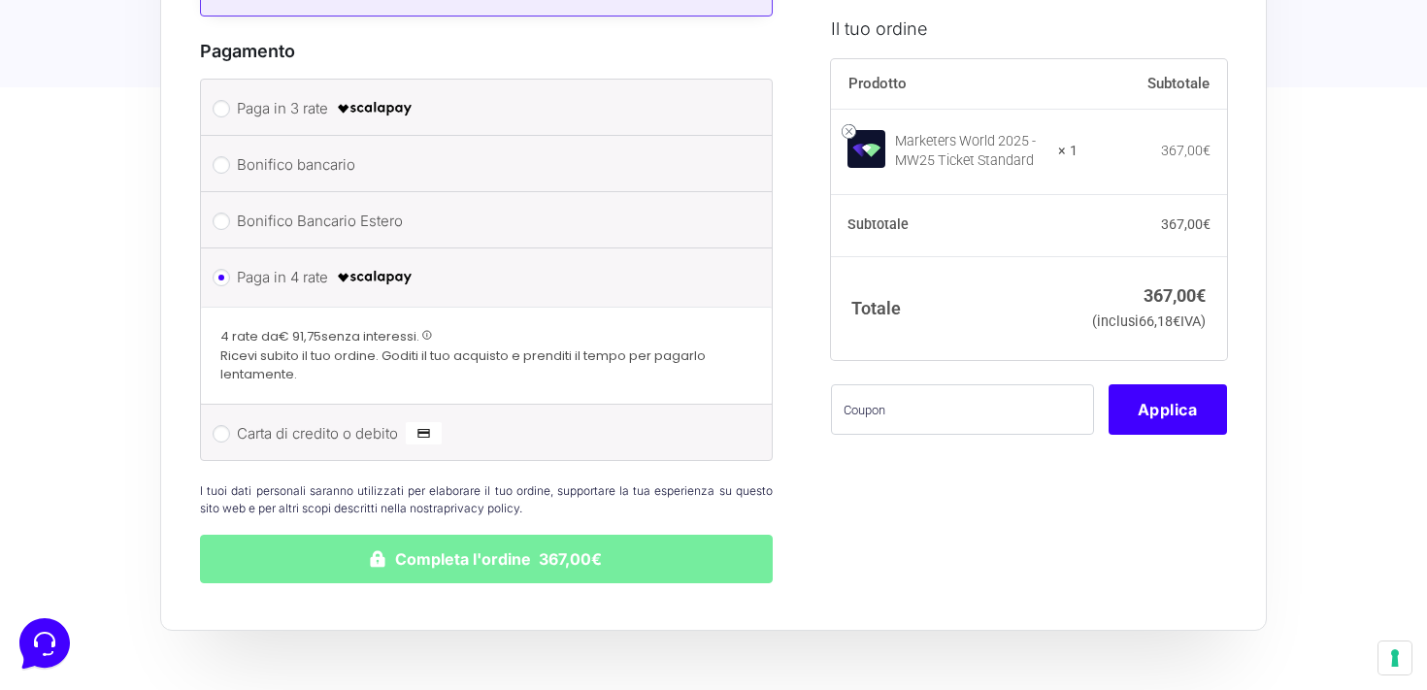
click at [334, 546] on button "Completa l'ordine 367,00€" at bounding box center [486, 559] width 573 height 49
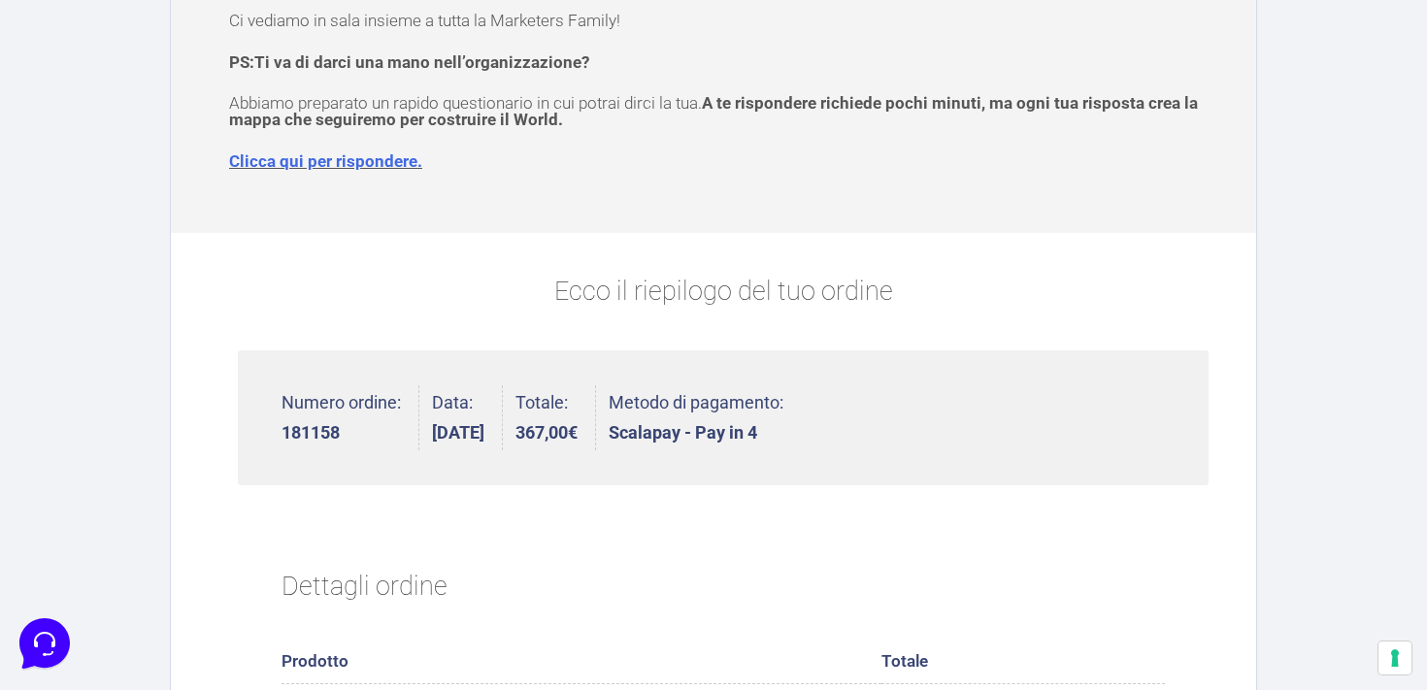
scroll to position [265, 0]
